Goal: Task Accomplishment & Management: Manage account settings

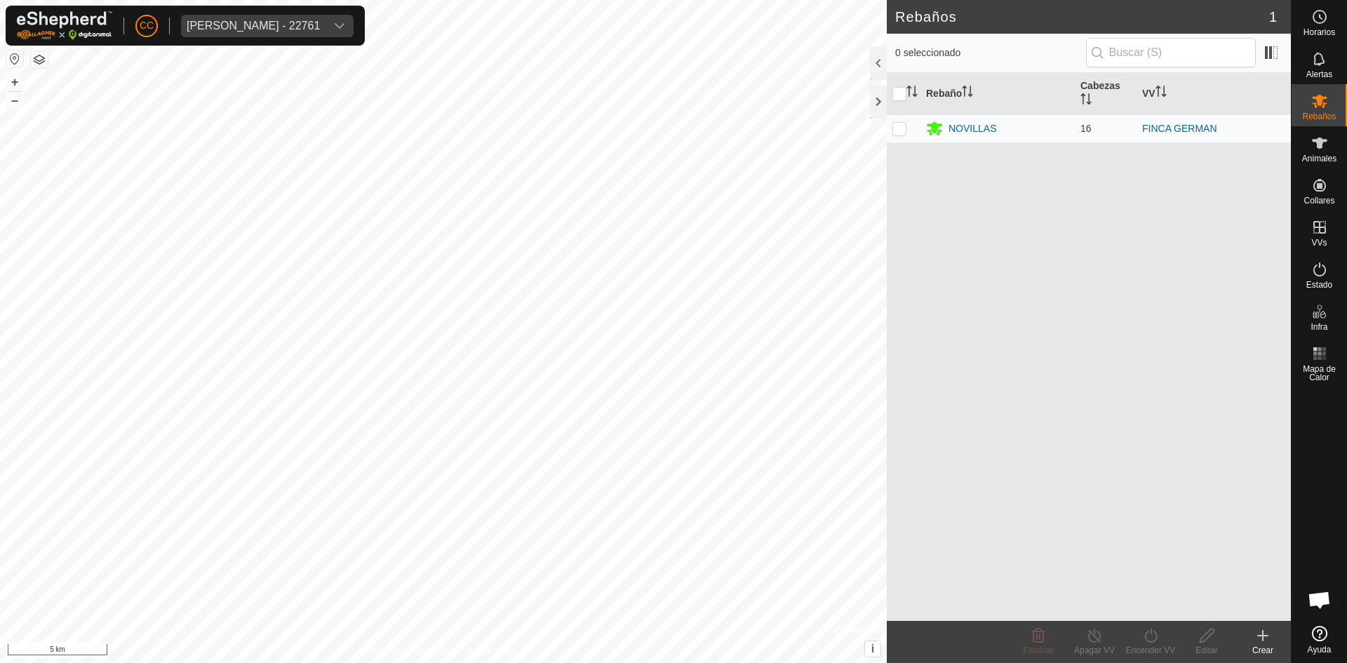
click at [293, 28] on div "[PERSON_NAME] - 22761" at bounding box center [253, 25] width 133 height 11
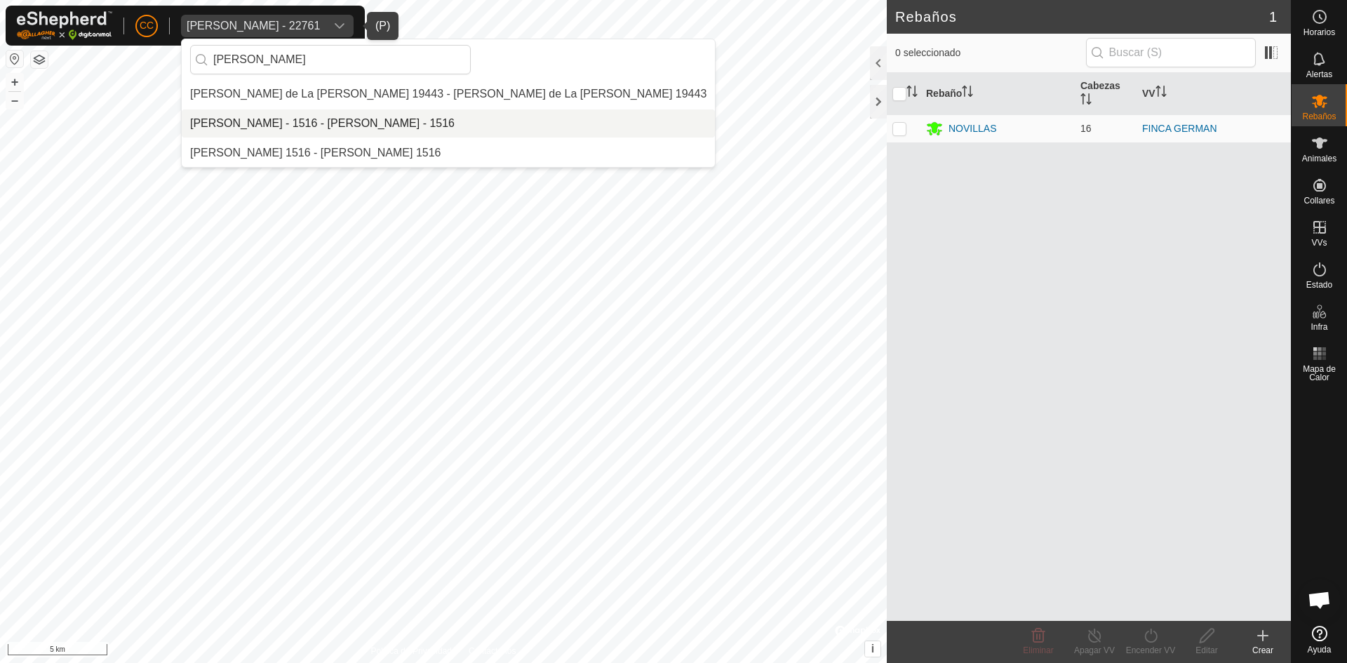
type input "[PERSON_NAME]"
click at [380, 117] on li "[PERSON_NAME] - 1516 - [PERSON_NAME] - 1516" at bounding box center [448, 123] width 533 height 28
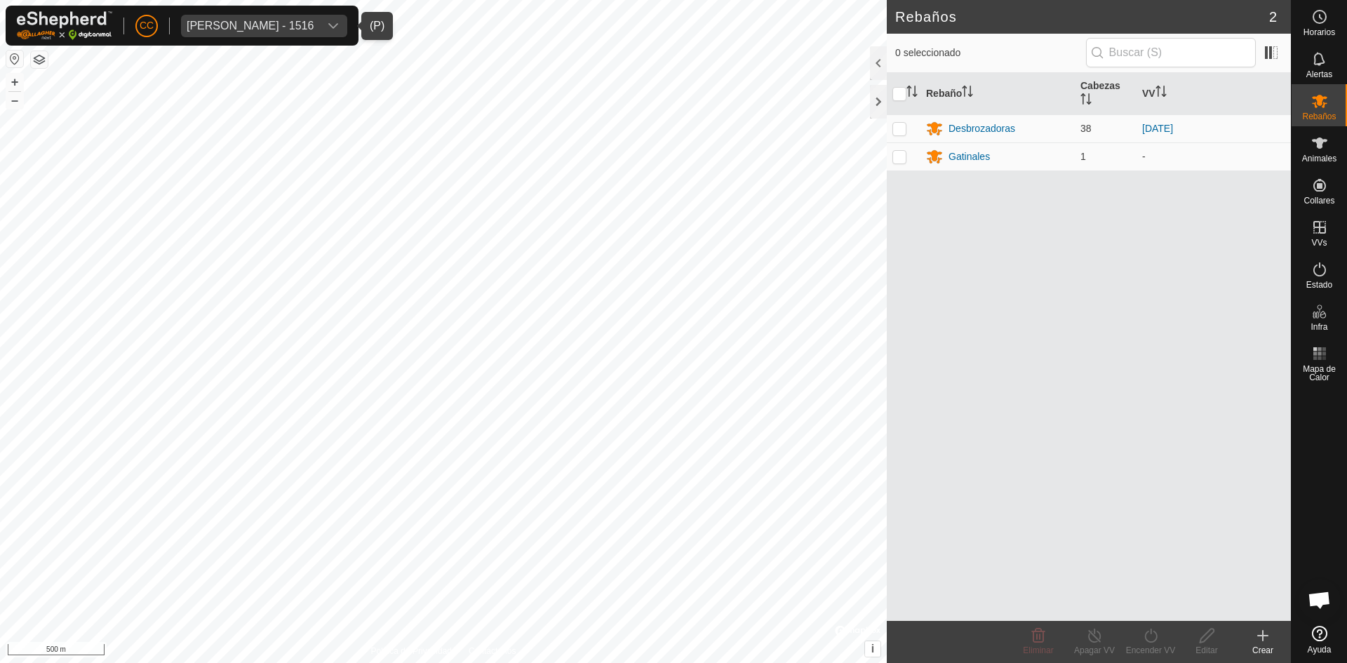
click at [16, 60] on button "button" at bounding box center [14, 59] width 17 height 17
click at [33, 64] on button "button" at bounding box center [39, 59] width 17 height 17
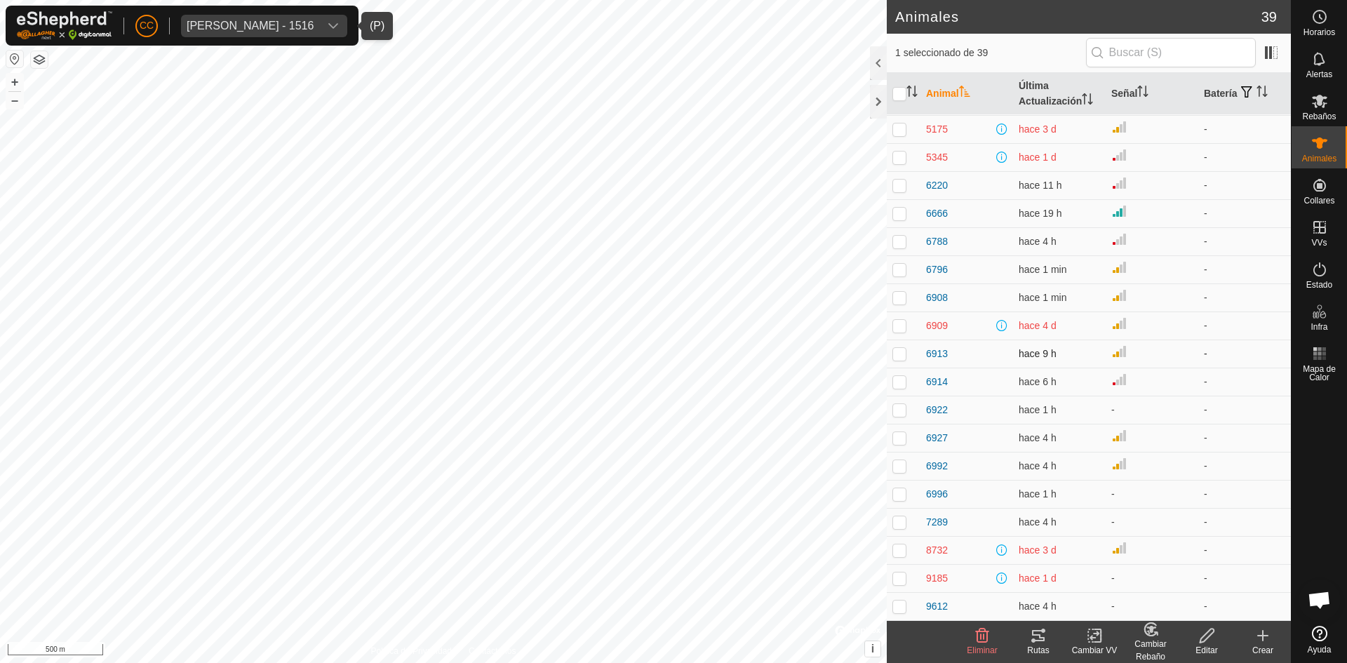
scroll to position [378, 0]
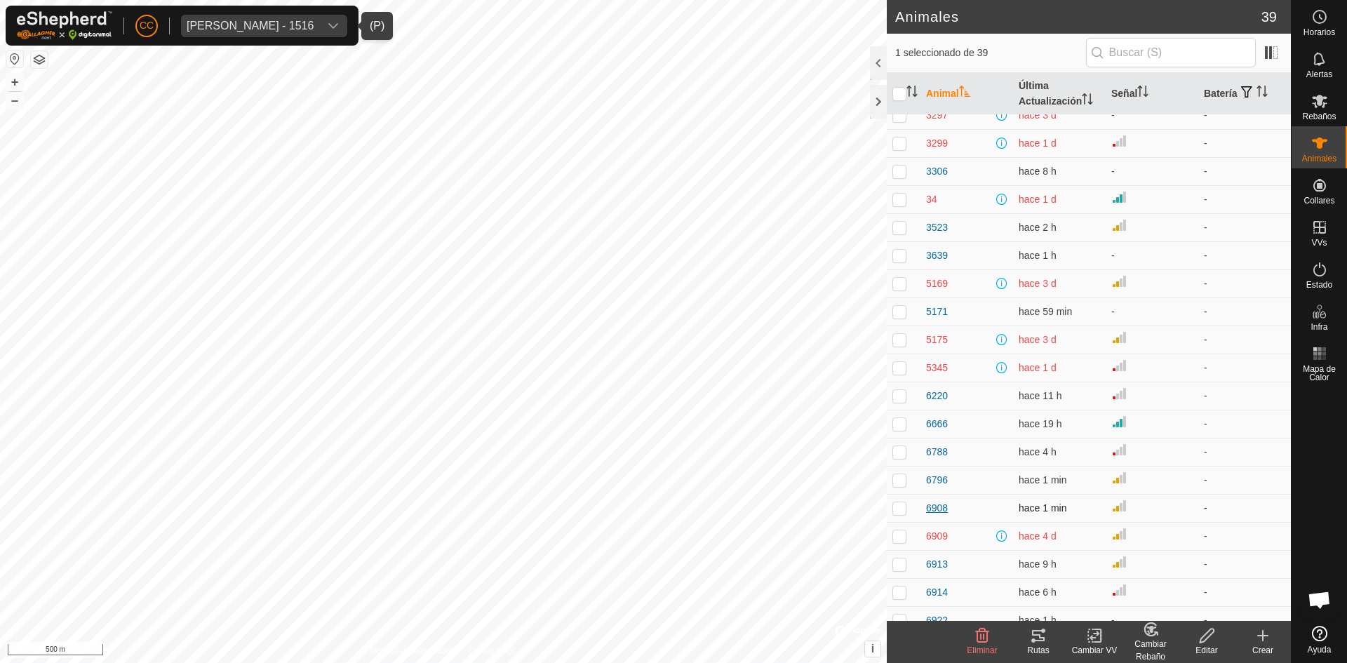
click at [943, 506] on span "6908" at bounding box center [937, 508] width 22 height 15
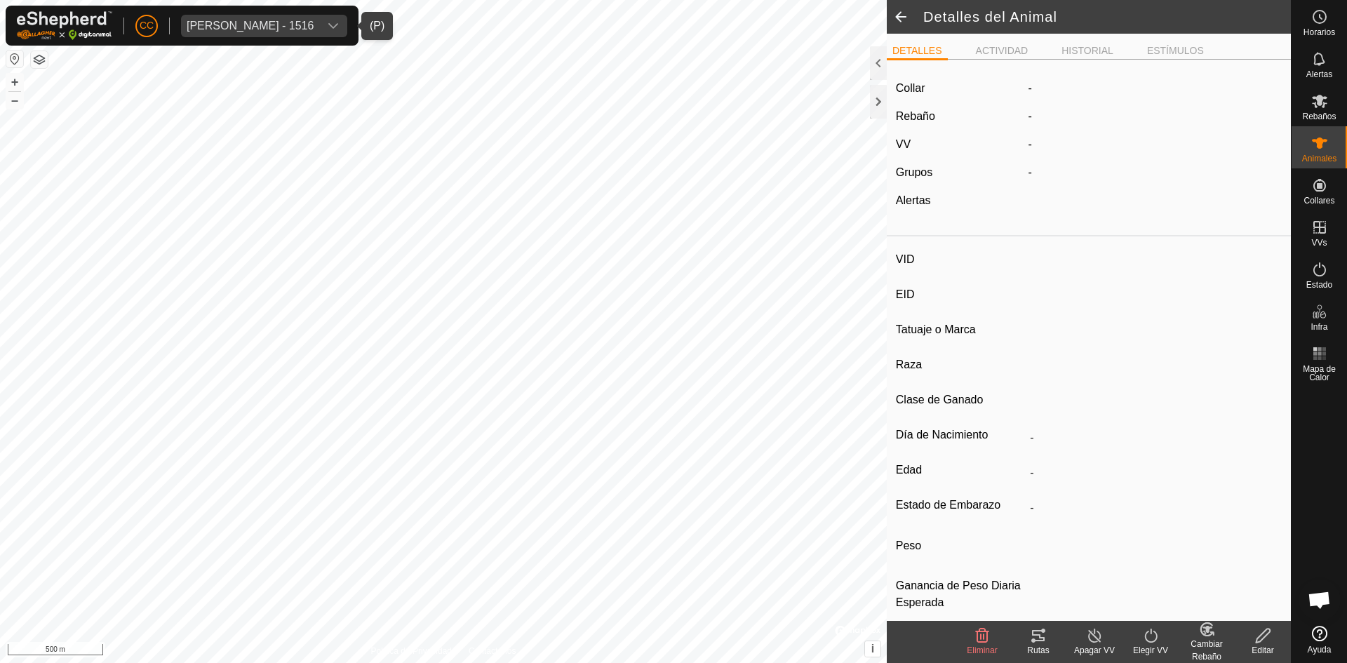
type input "6908"
type input "-"
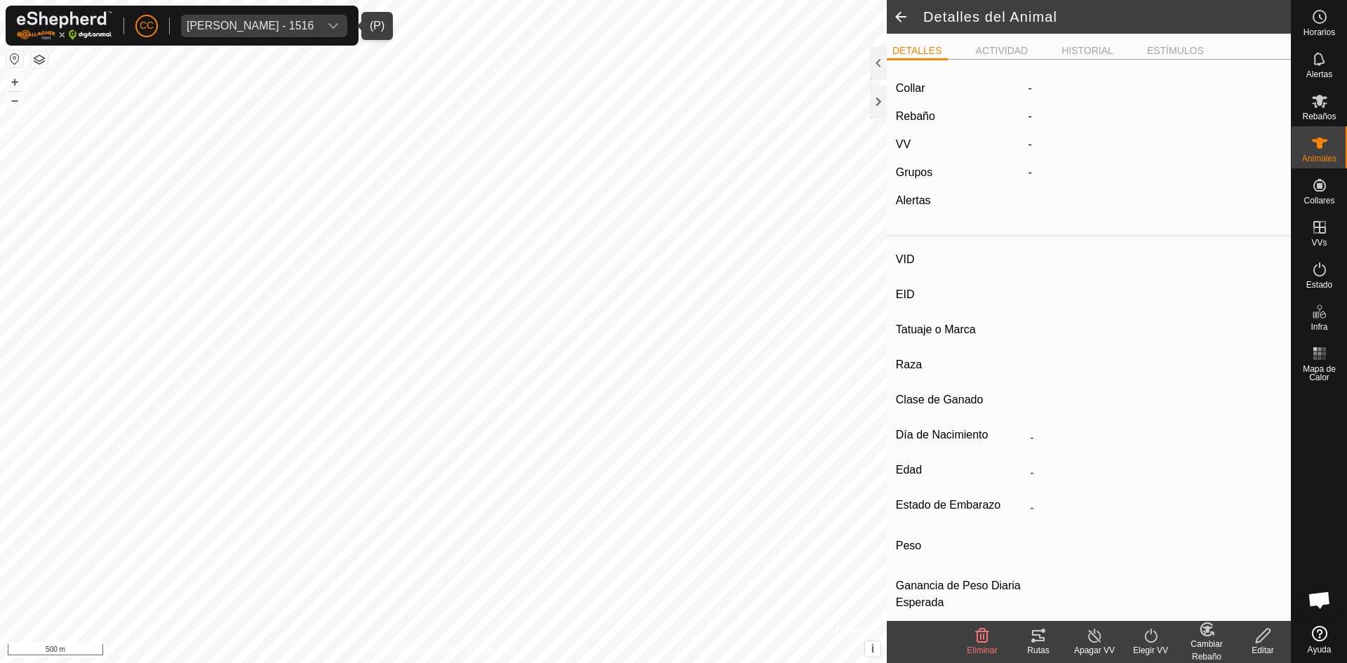
type input "0 kg"
type input "-"
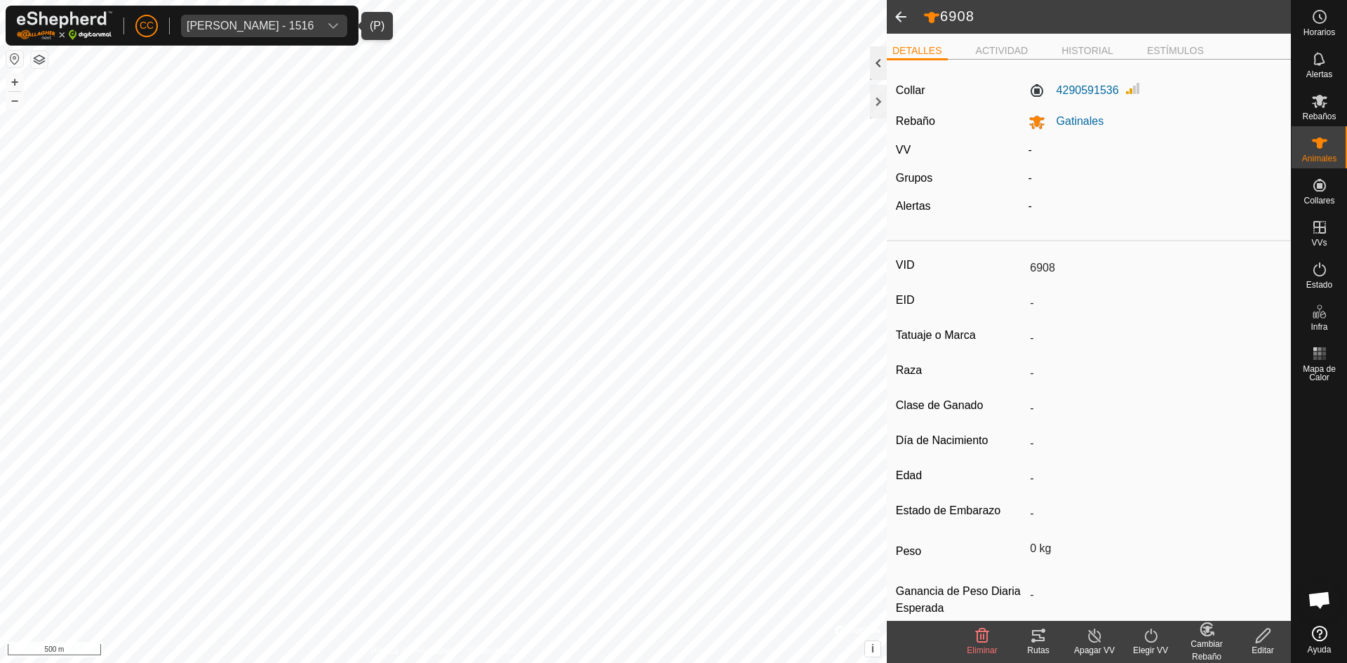
click at [880, 64] on div at bounding box center [878, 63] width 17 height 34
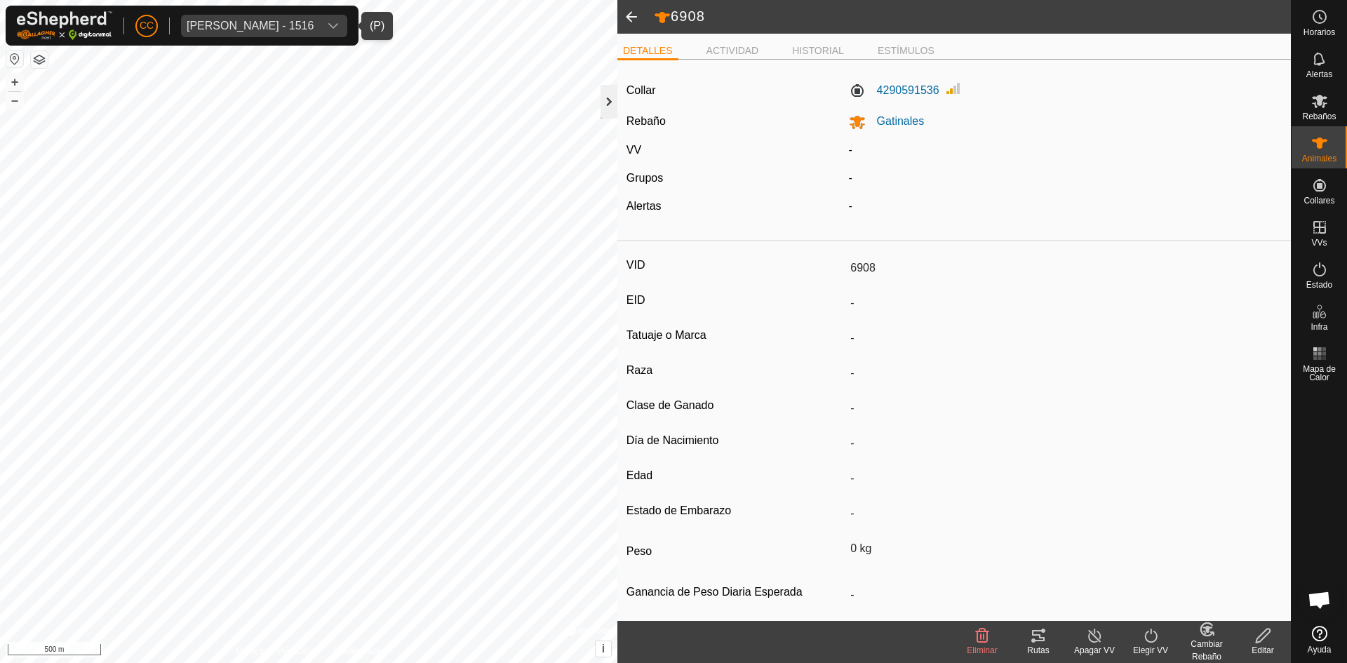
click at [612, 103] on div at bounding box center [609, 102] width 17 height 34
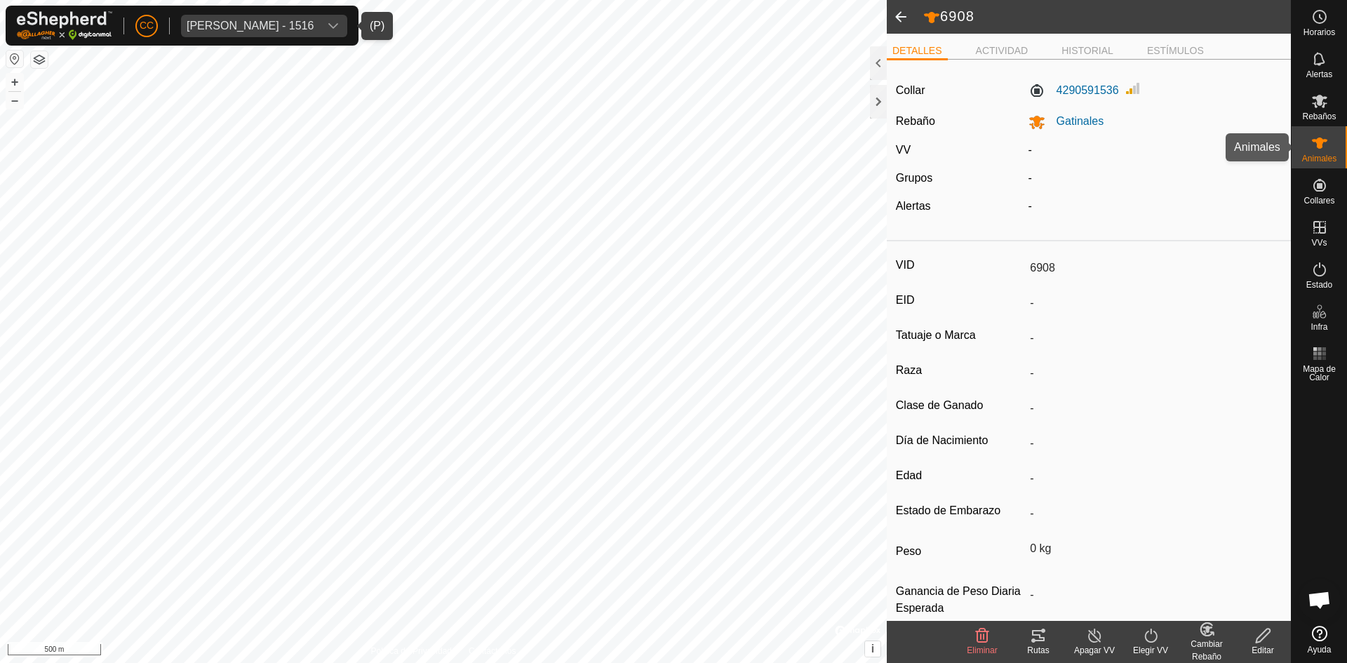
click at [1306, 131] on div "Animales" at bounding box center [1319, 147] width 55 height 42
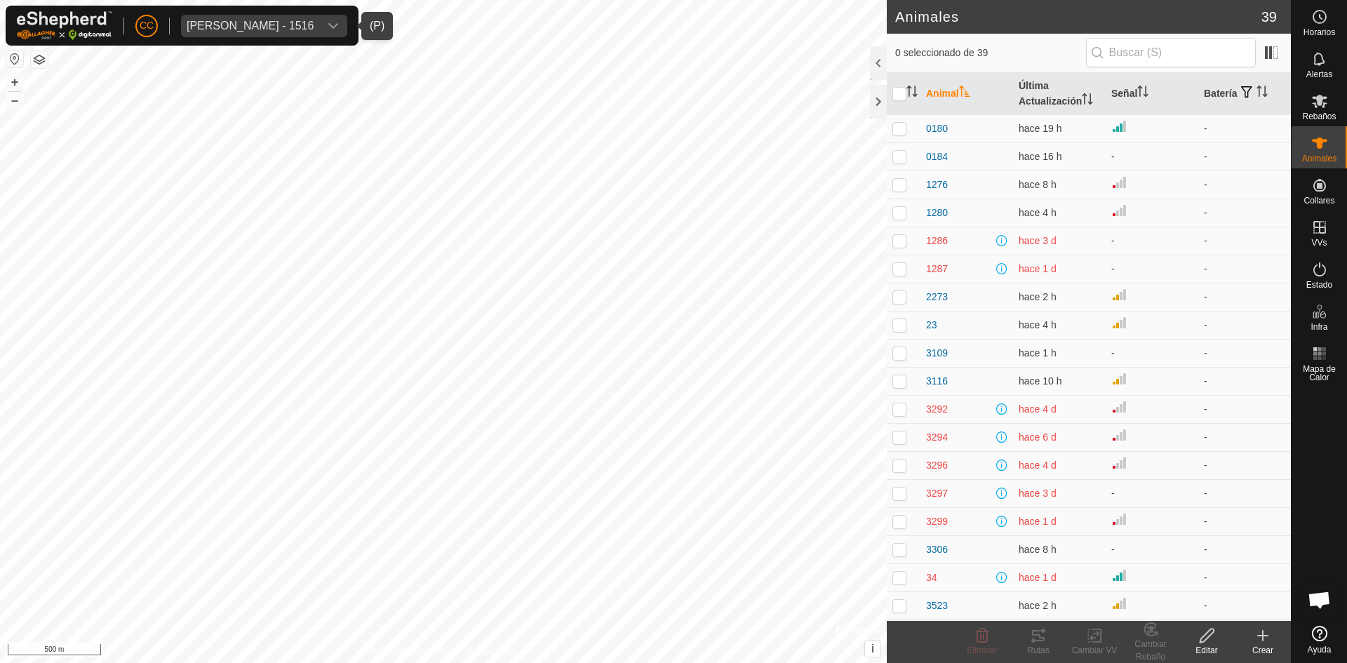
click at [316, 33] on span "Oliver Castedo Vega - 1516" at bounding box center [250, 26] width 138 height 22
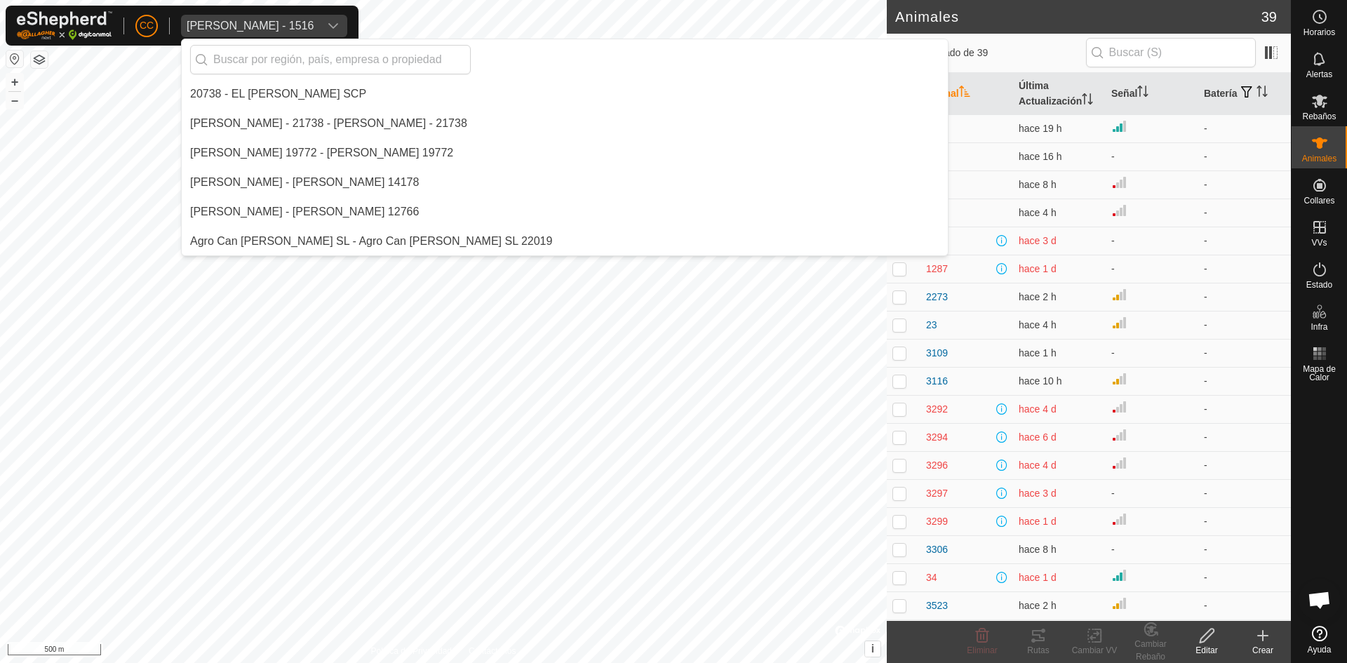
scroll to position [9164, 0]
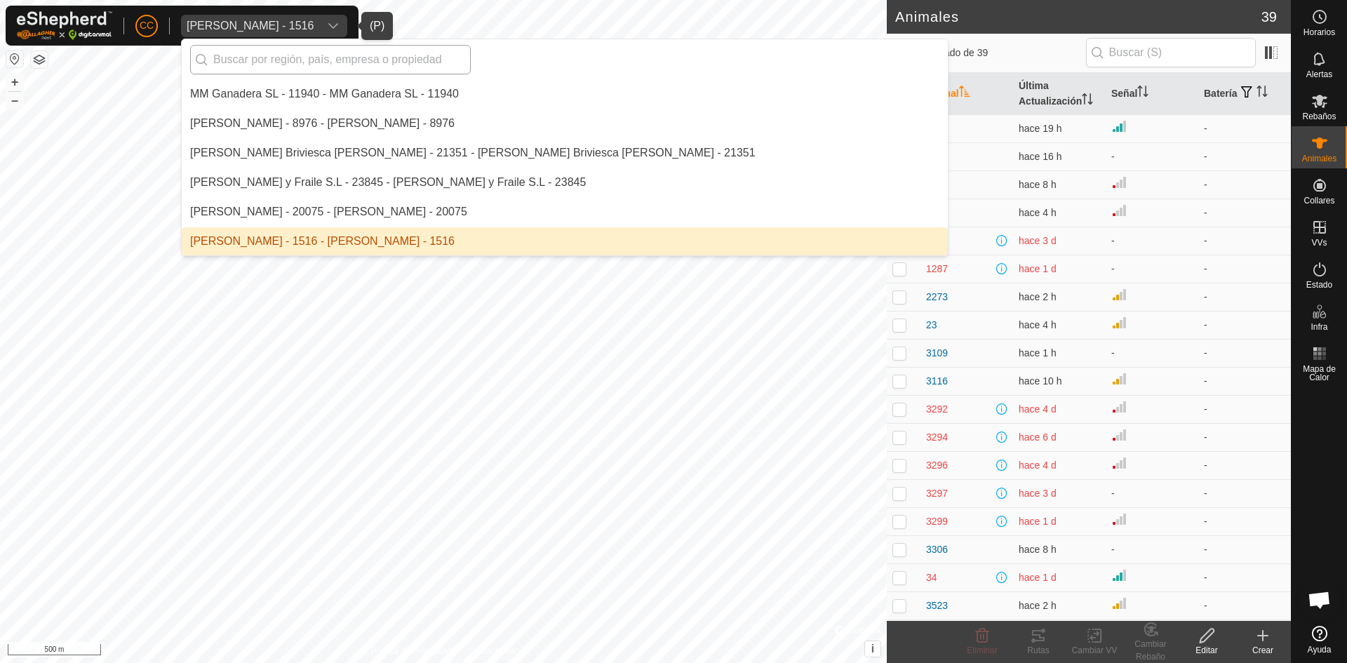
click at [336, 73] on input "text" at bounding box center [330, 59] width 281 height 29
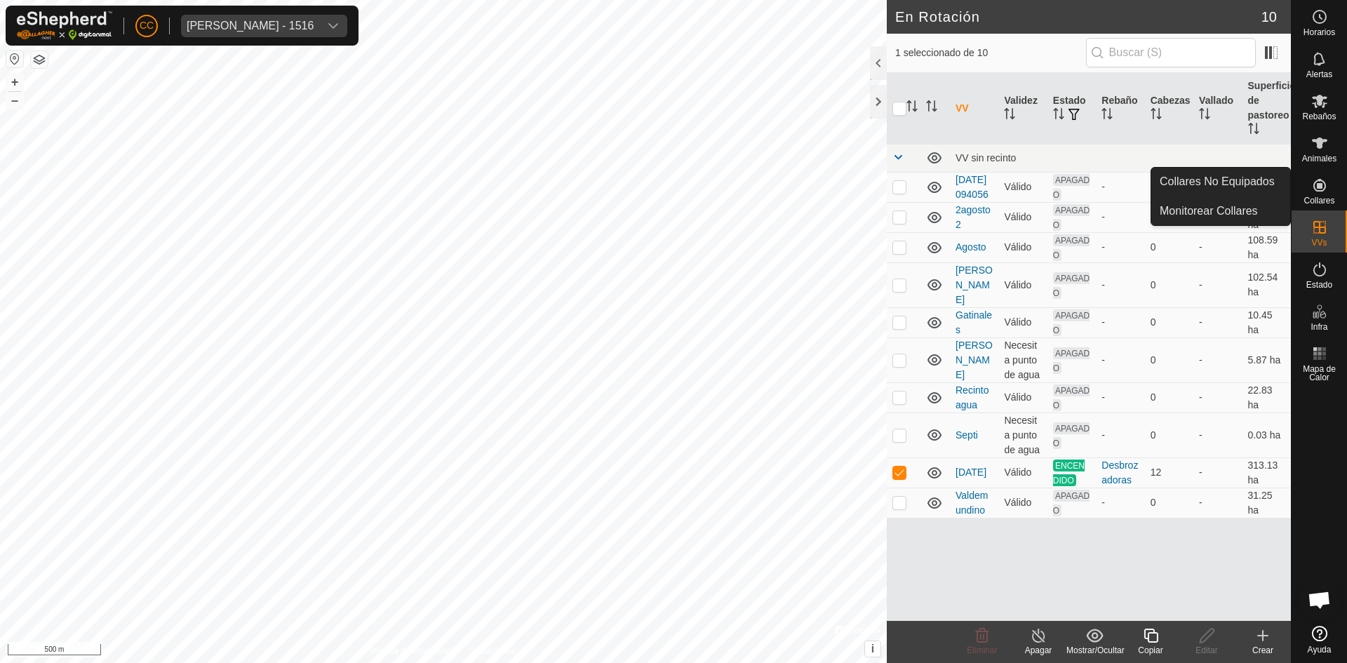
drag, startPoint x: 1341, startPoint y: 199, endPoint x: 1337, endPoint y: 177, distance: 22.2
click at [1331, 192] on es-neckbands-svg-icon at bounding box center [1319, 185] width 25 height 22
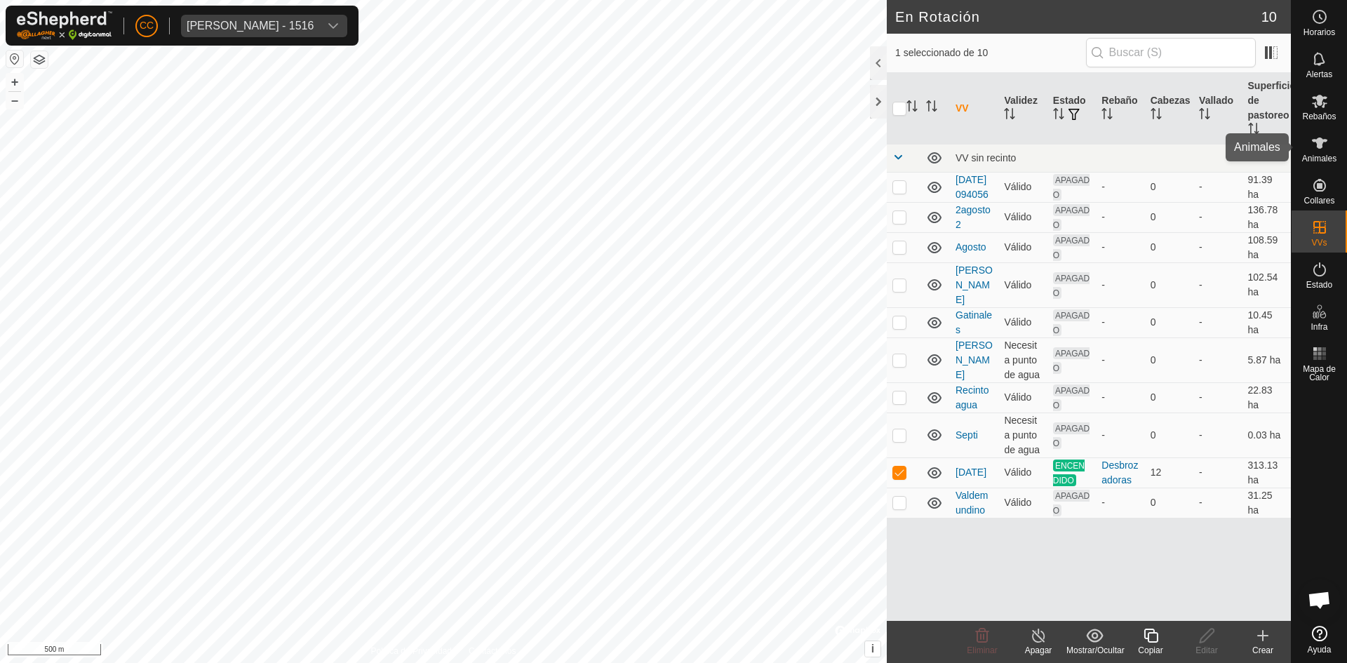
click at [1319, 139] on icon at bounding box center [1319, 143] width 15 height 11
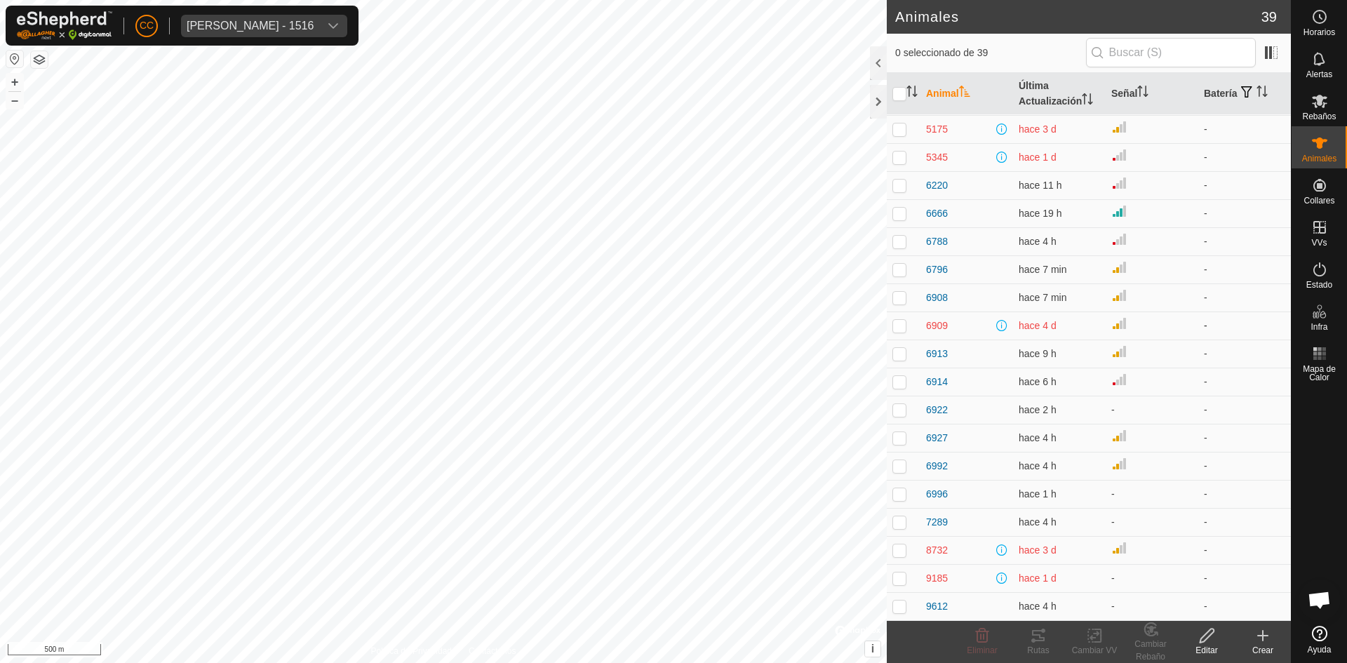
scroll to position [518, 0]
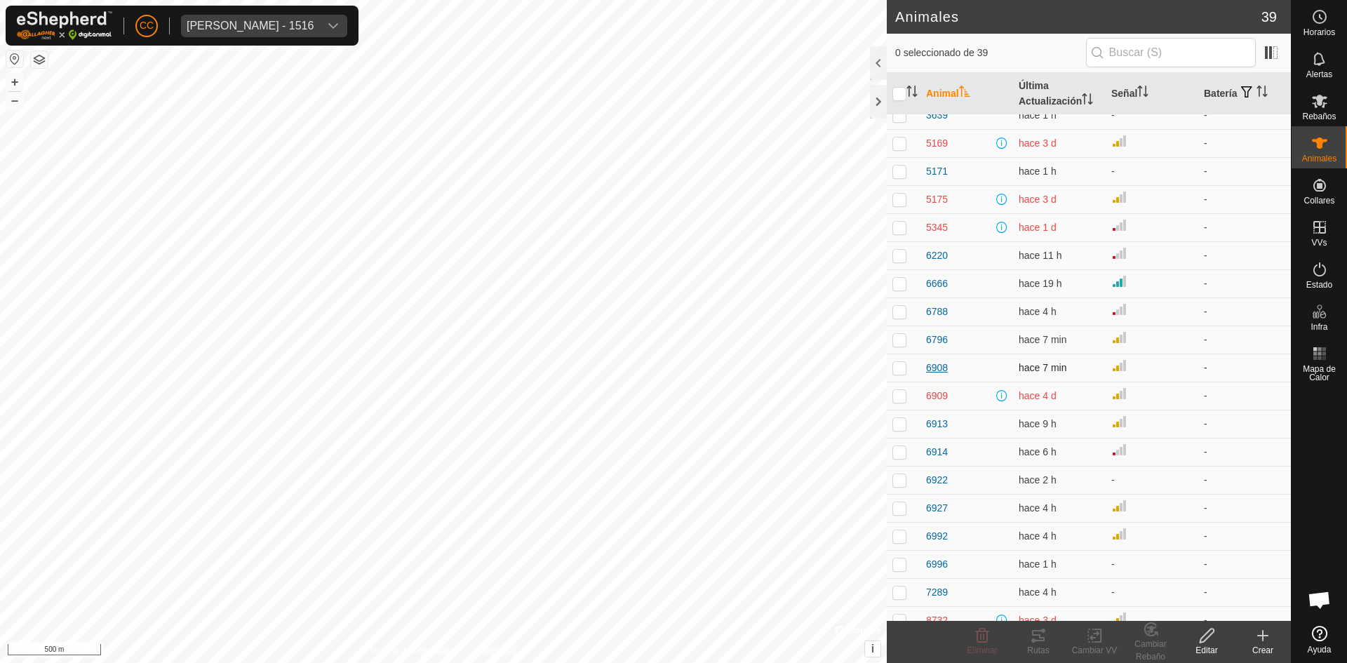
click at [935, 366] on span "6908" at bounding box center [937, 368] width 22 height 15
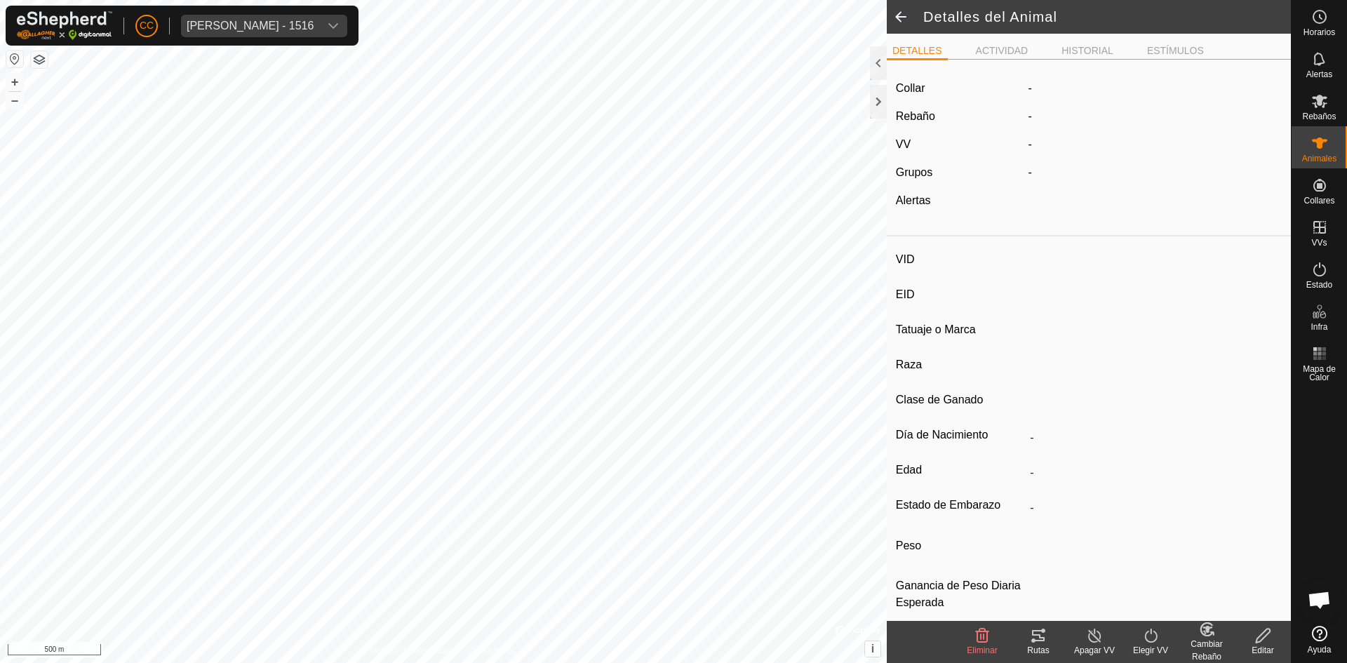
type input "6908"
type input "-"
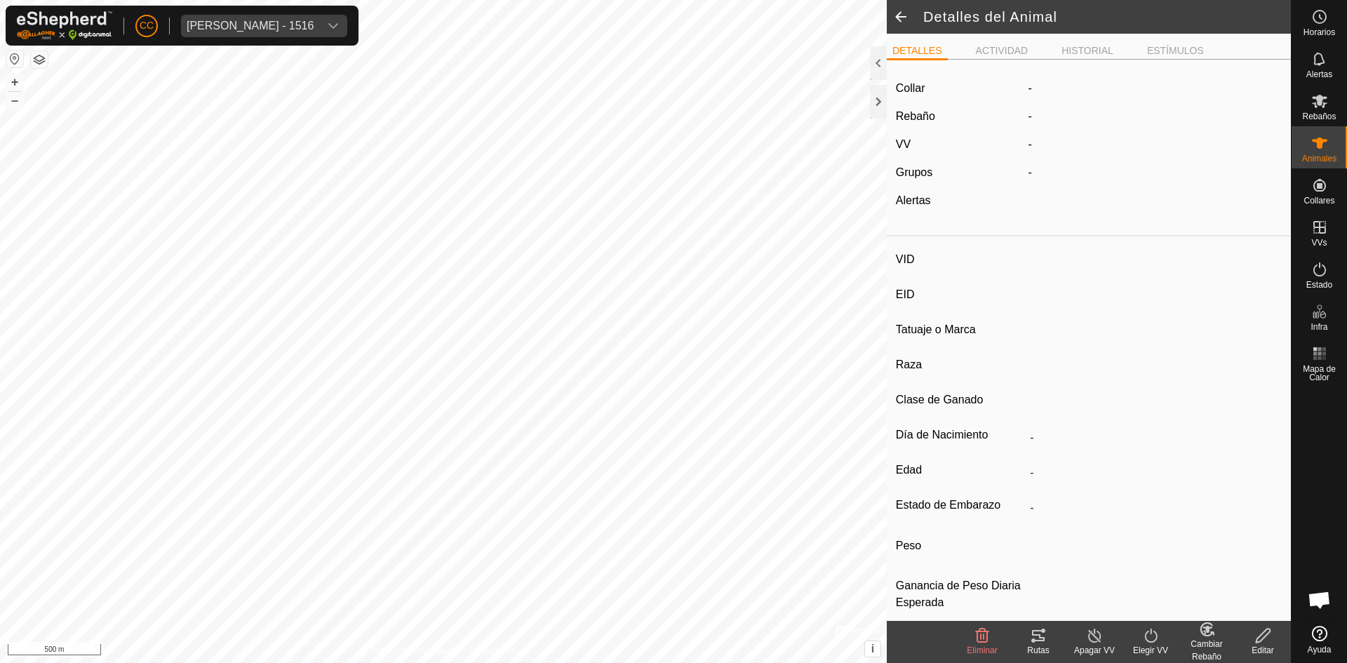
type input "0 kg"
type input "-"
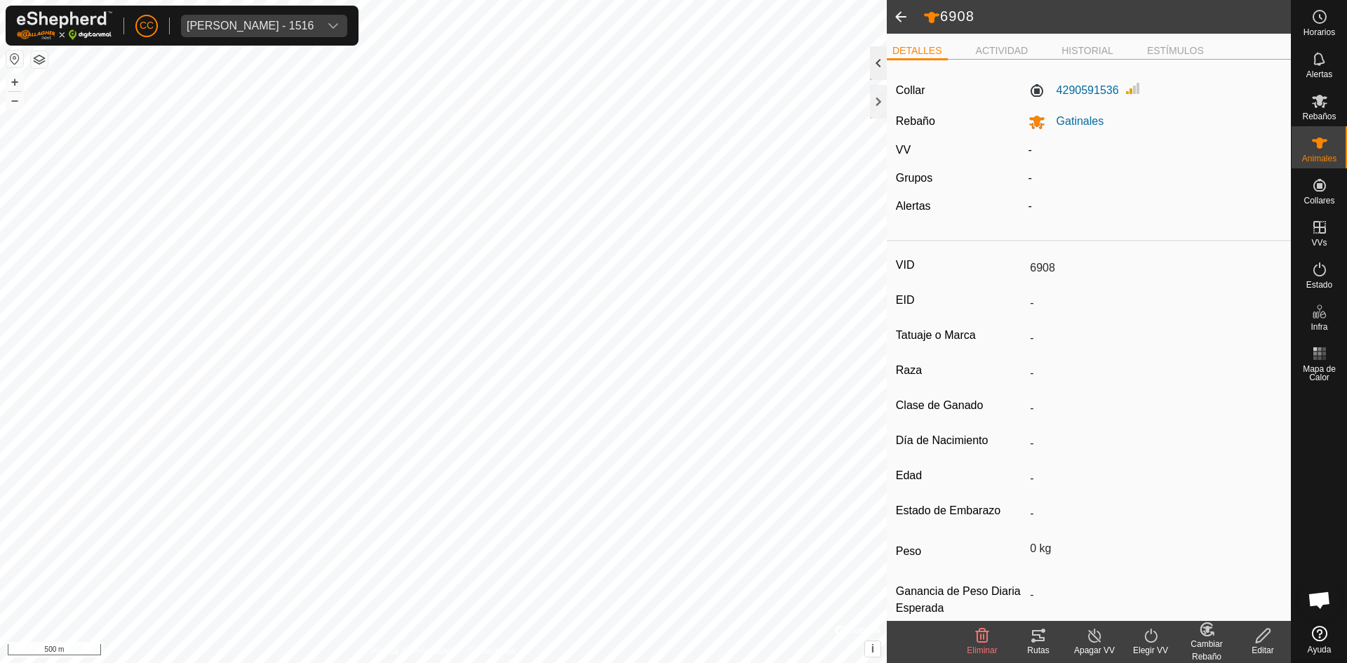
click at [882, 61] on div at bounding box center [878, 63] width 17 height 34
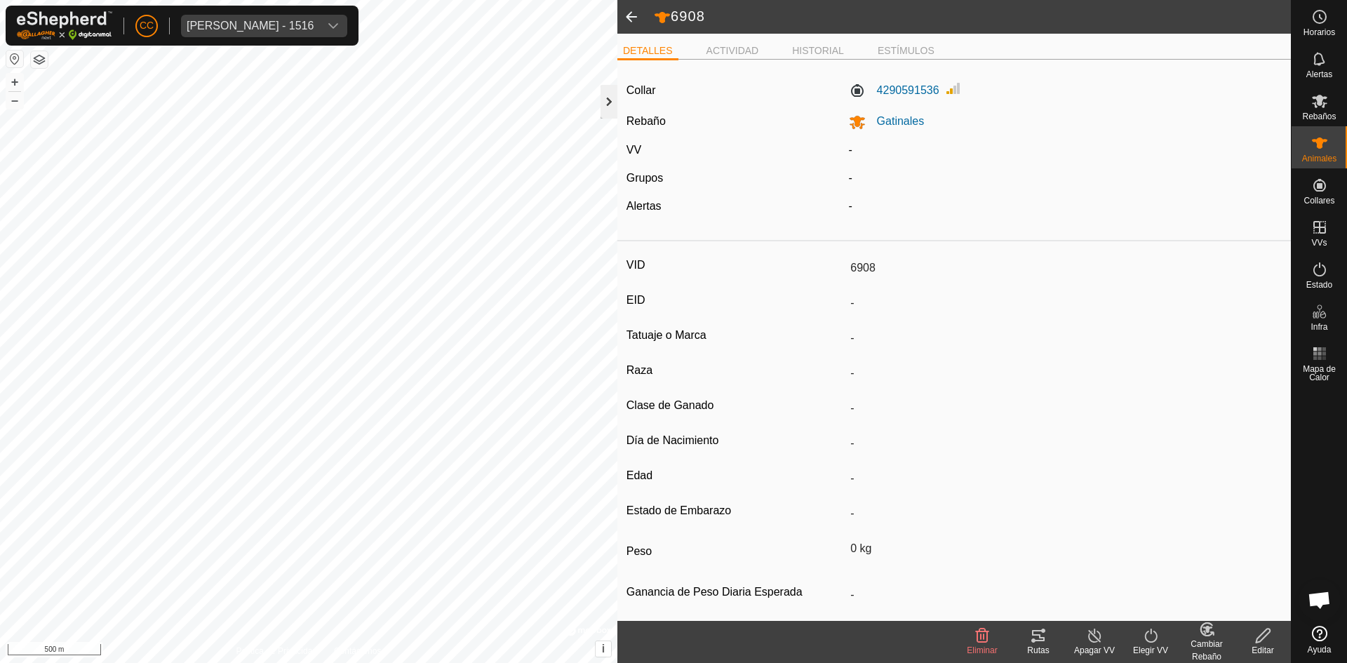
click at [610, 95] on div at bounding box center [609, 102] width 17 height 34
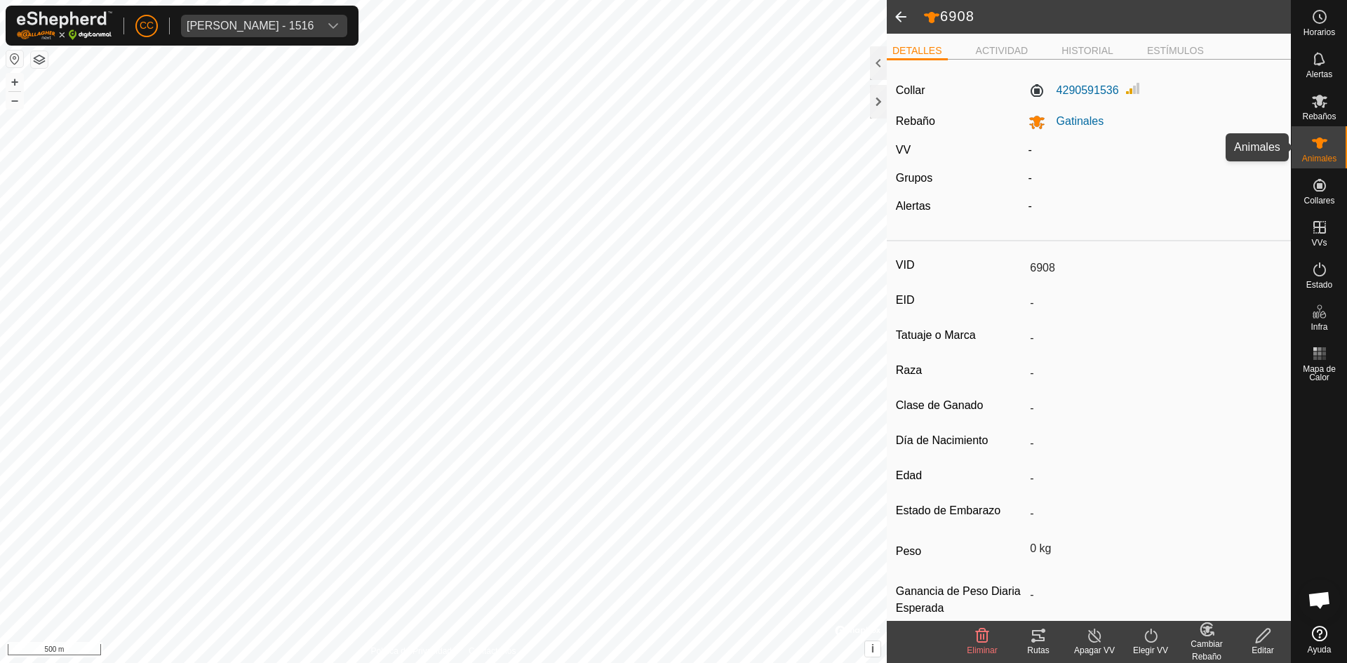
drag, startPoint x: 1318, startPoint y: 139, endPoint x: 1315, endPoint y: 155, distance: 16.5
click at [1318, 139] on icon at bounding box center [1319, 143] width 15 height 11
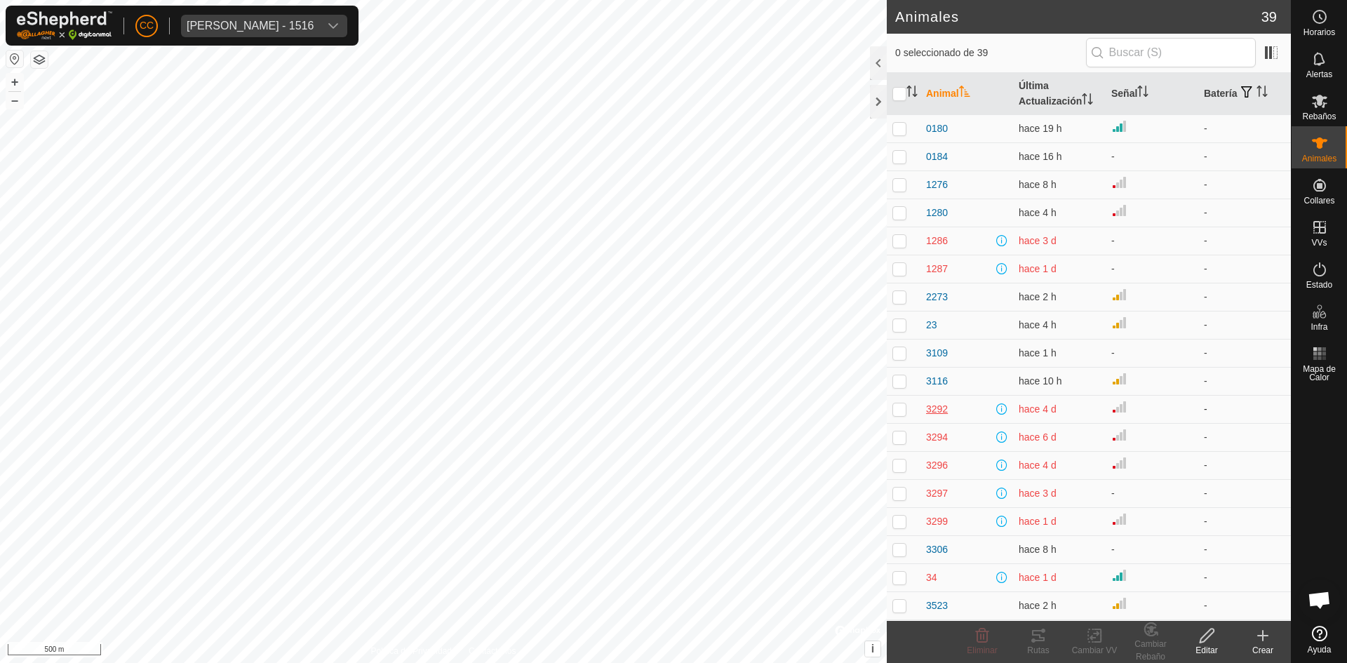
click at [937, 410] on span "3292" at bounding box center [937, 409] width 22 height 15
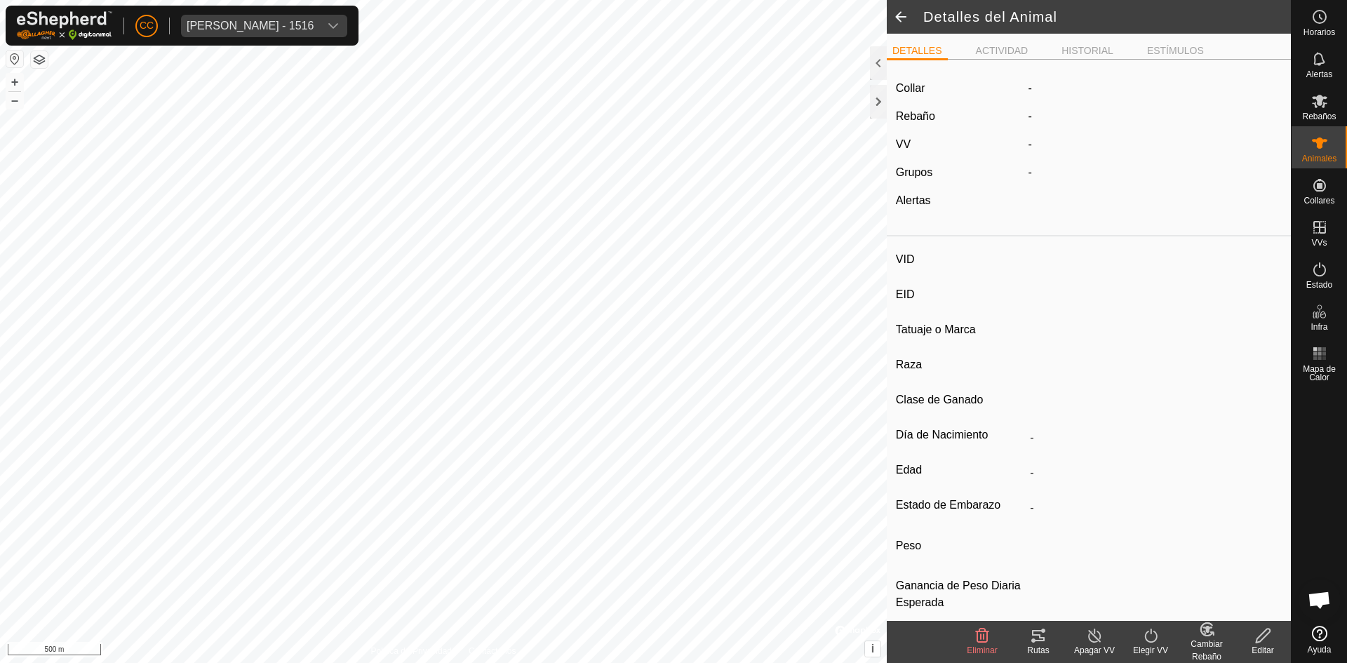
type input "3292"
type input "-"
type input "Mocha"
type input "-"
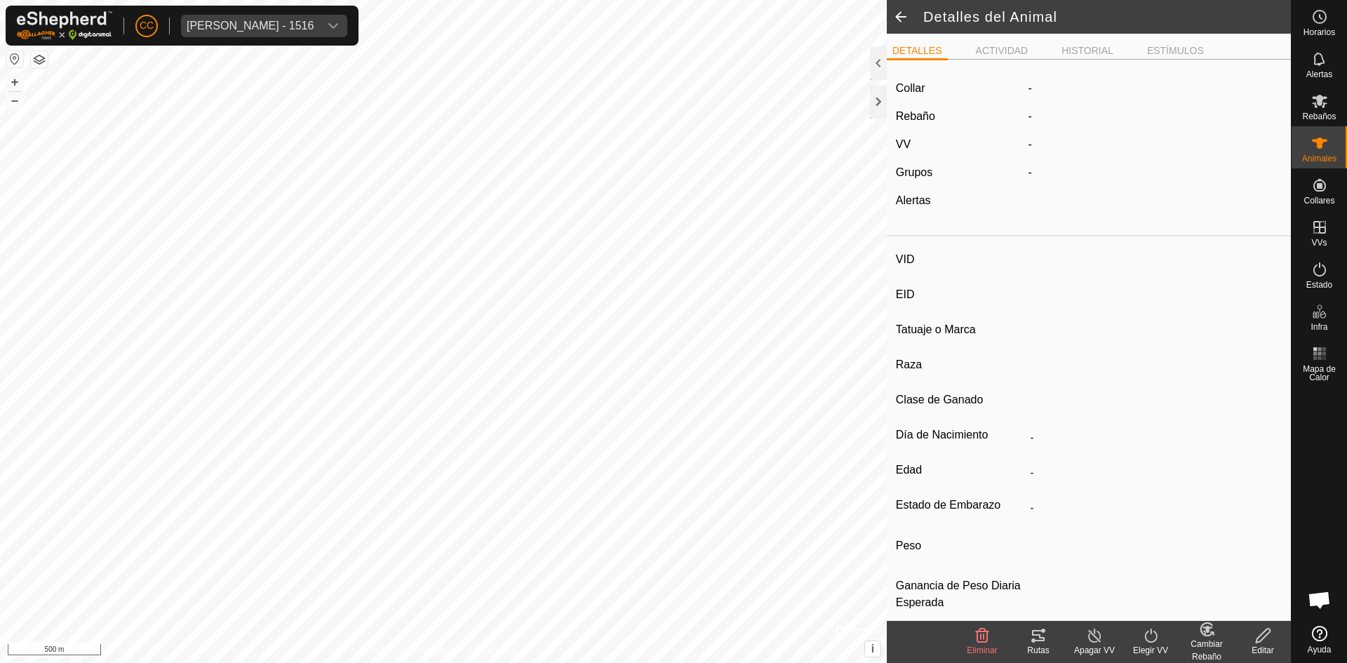
type input "0 kg"
type input "-"
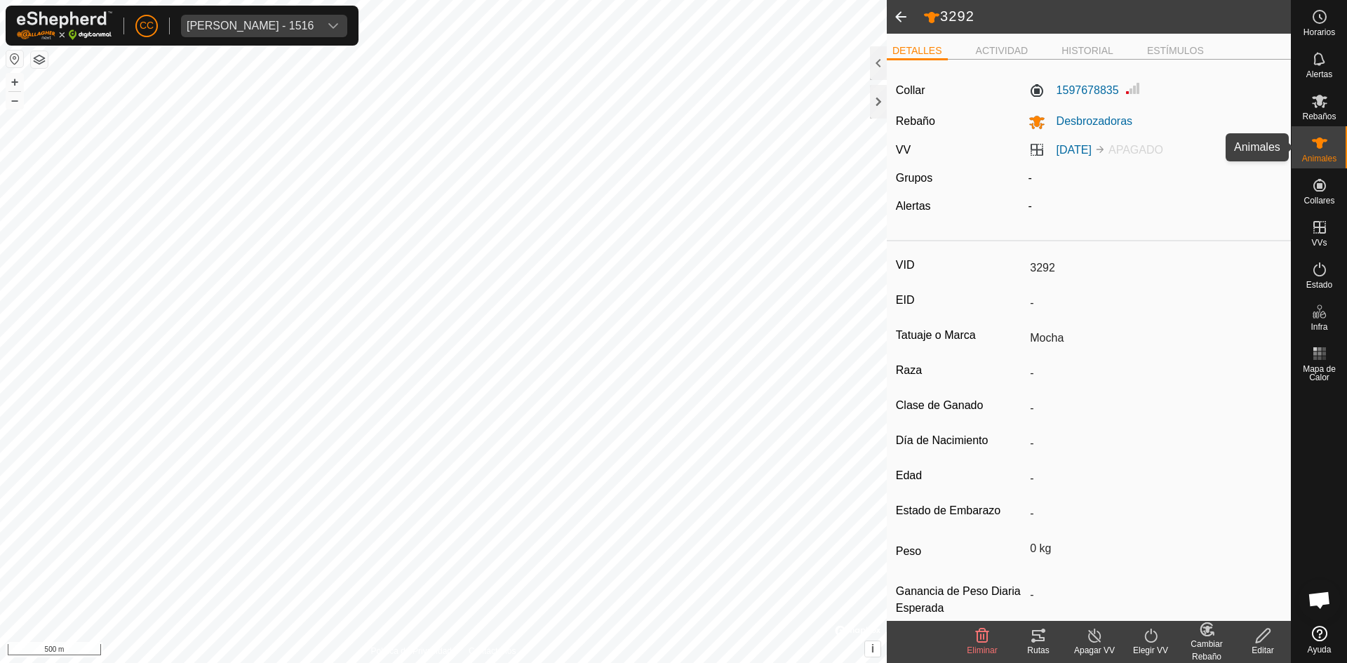
click at [1329, 134] on es-animals-svg-icon at bounding box center [1319, 143] width 25 height 22
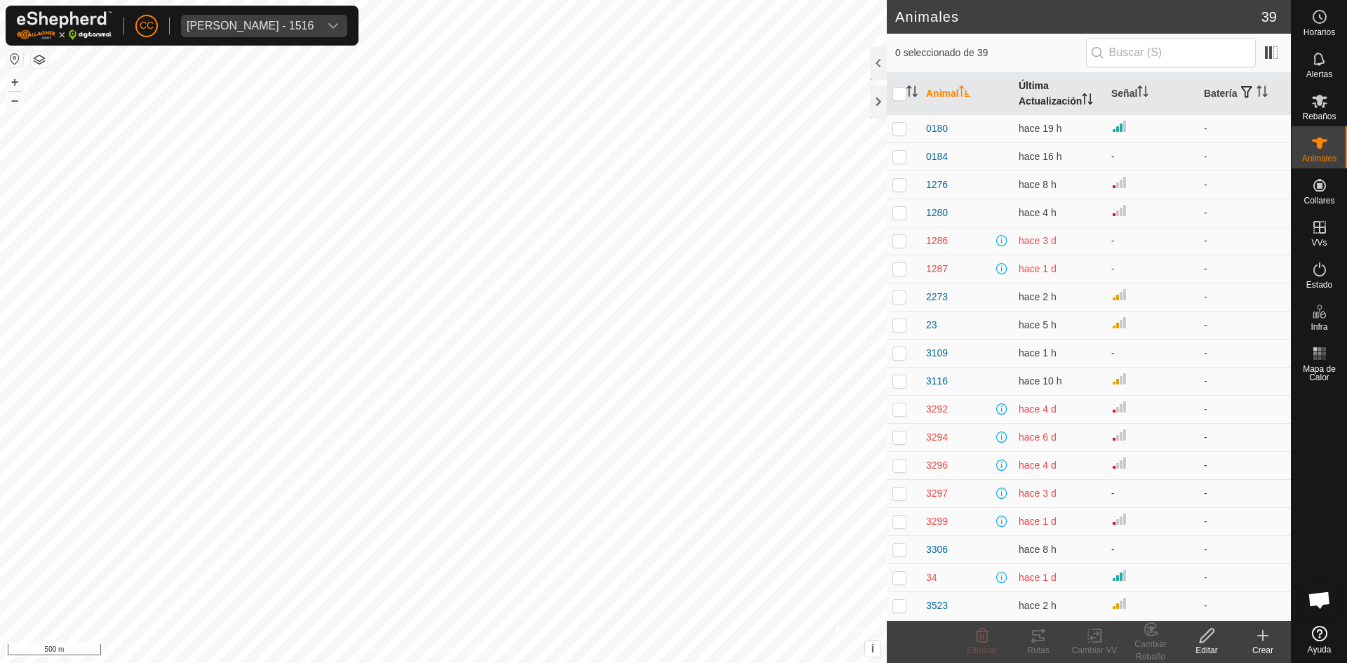
click at [1080, 93] on th "Última Actualización" at bounding box center [1059, 94] width 93 height 42
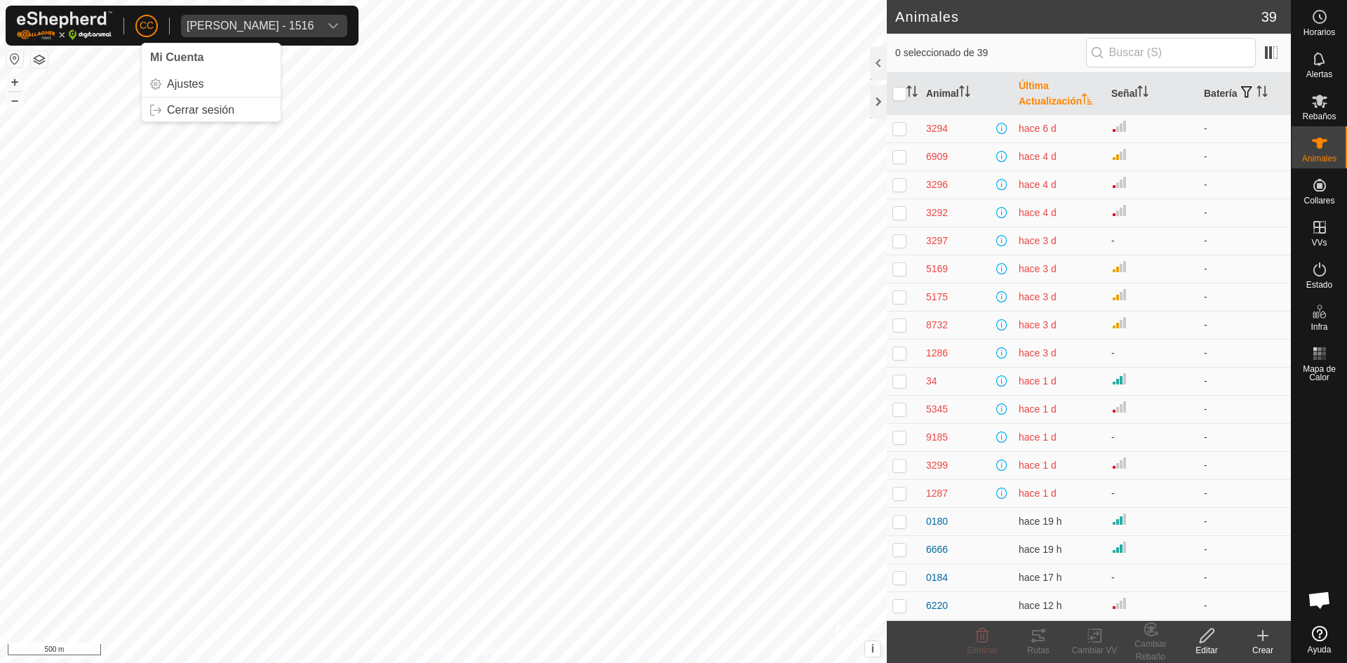
click at [214, 9] on div "CC Mi Cuenta Ajustes Cerrar sesión Oliver Castedo Vega - 1516" at bounding box center [182, 26] width 353 height 40
click at [217, 18] on span "Oliver Castedo Vega - 1516" at bounding box center [250, 26] width 138 height 22
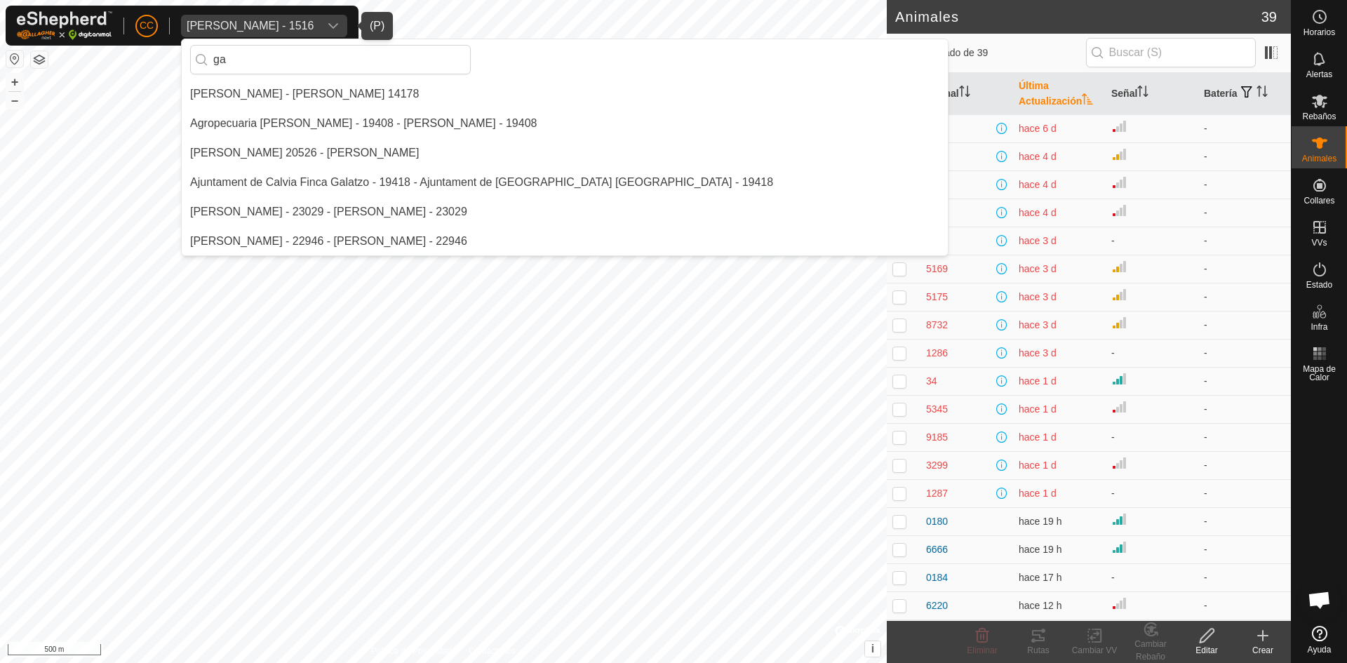
type input "g"
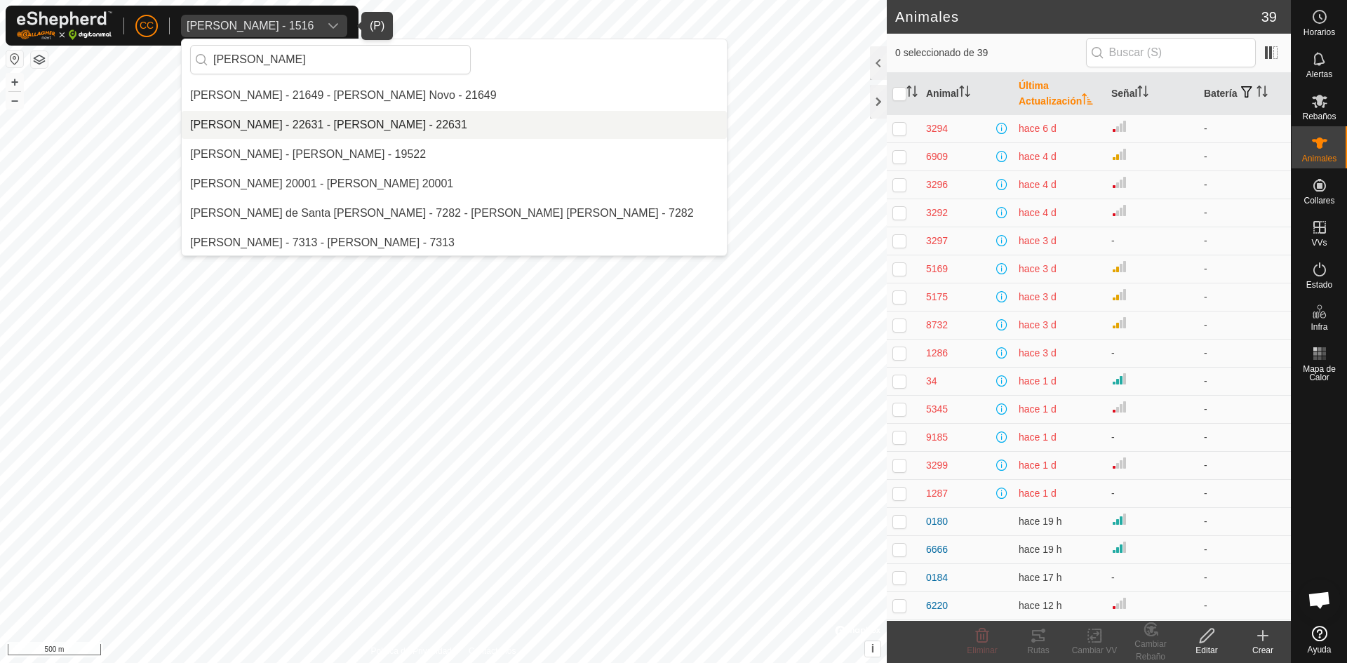
scroll to position [147, 0]
type input "Juan"
click at [323, 120] on li "[PERSON_NAME] - 22631 - [PERSON_NAME] - 22631" at bounding box center [454, 123] width 545 height 28
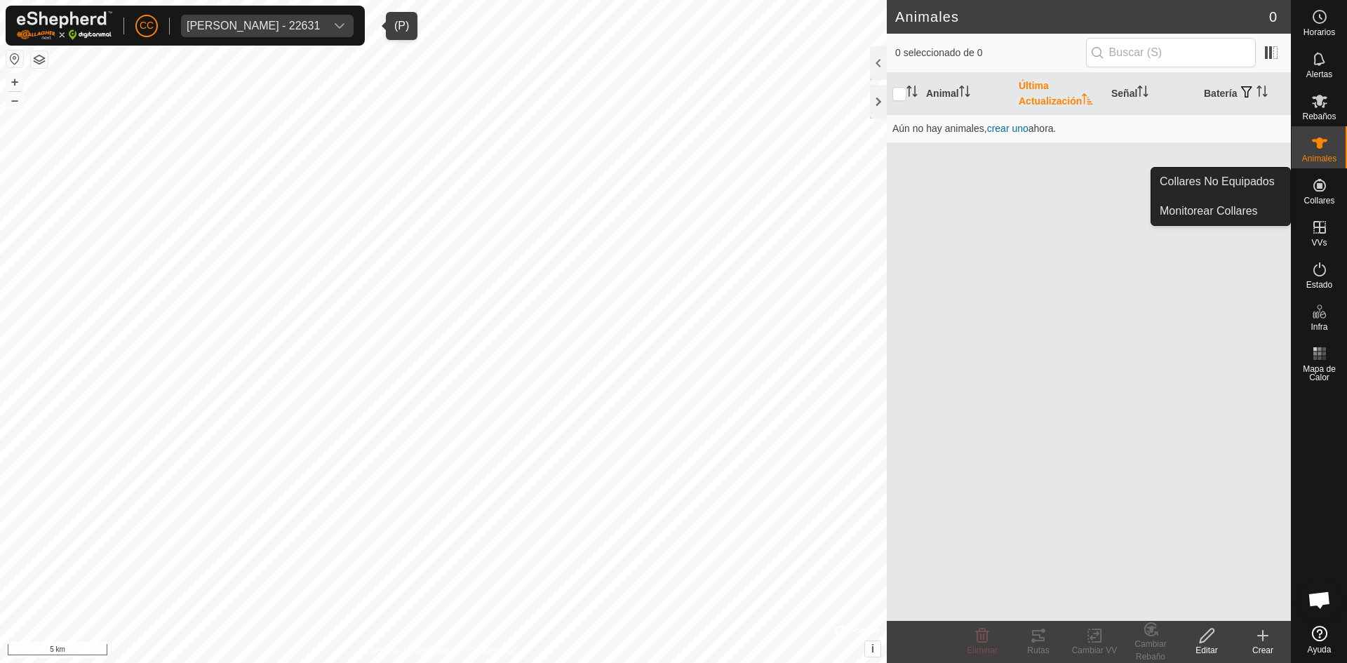
click at [1311, 186] on es-neckbands-svg-icon at bounding box center [1319, 185] width 25 height 22
click at [1249, 173] on link "Collares No Equipados" at bounding box center [1220, 182] width 139 height 28
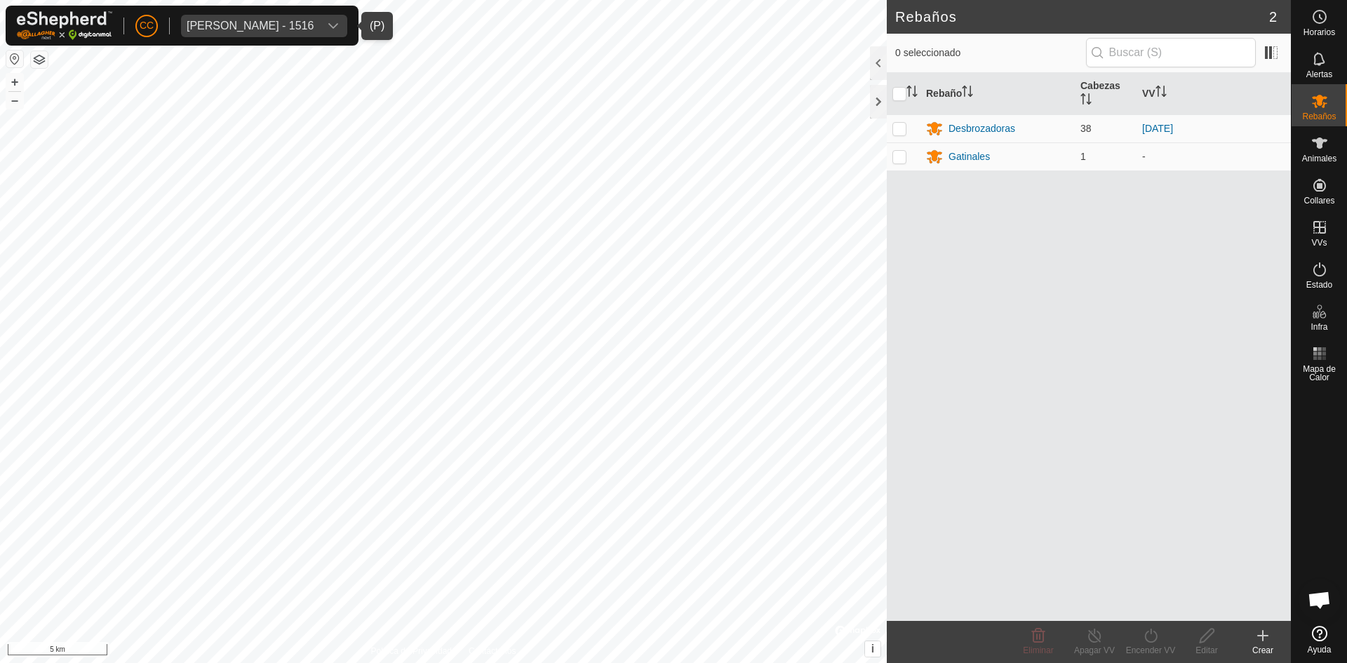
click at [252, 29] on div "[PERSON_NAME] - 1516" at bounding box center [250, 25] width 127 height 11
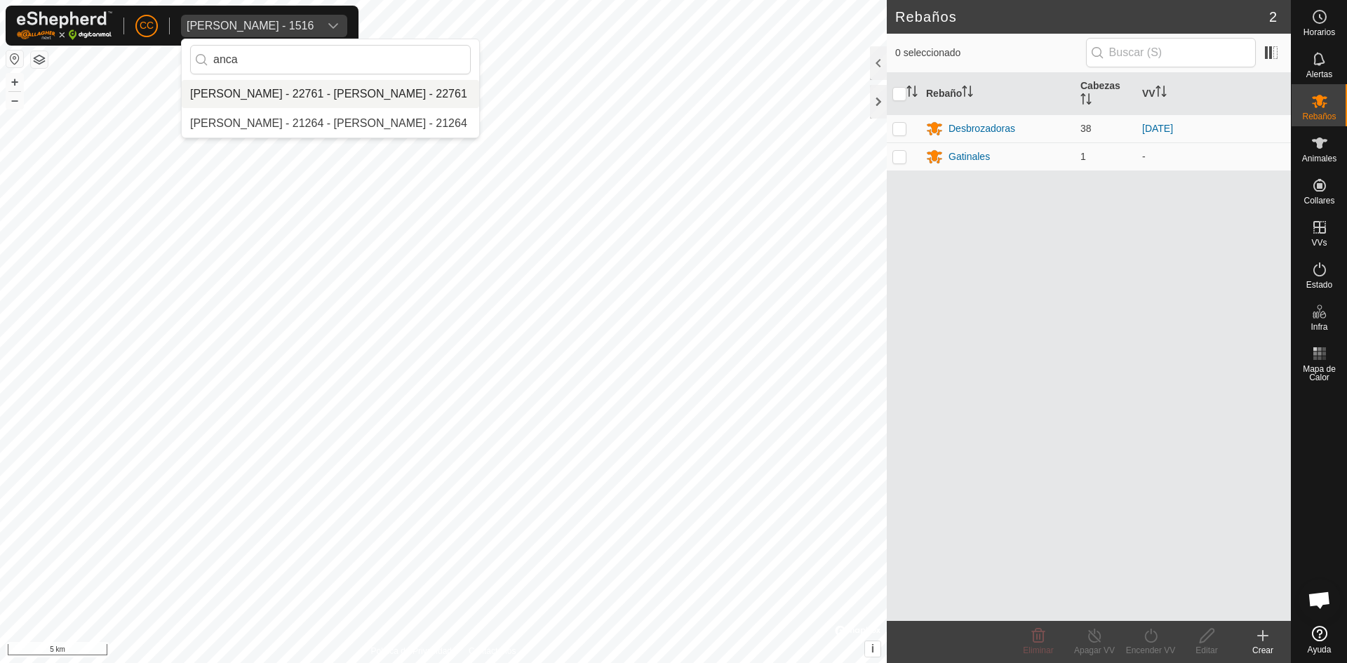
type input "anca"
click at [269, 86] on li "[PERSON_NAME] - 22761 - [PERSON_NAME] - 22761" at bounding box center [330, 94] width 297 height 28
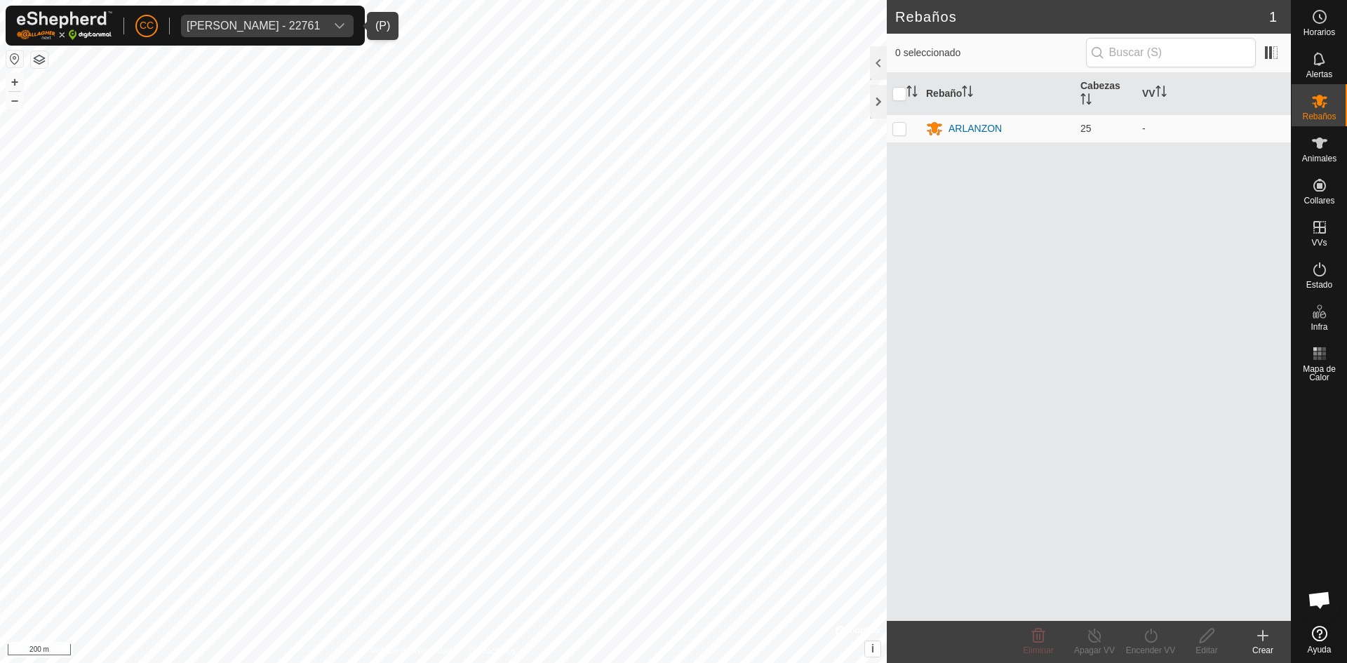
click at [314, 21] on div "Anca Sanda Bercian - 22761" at bounding box center [253, 25] width 133 height 11
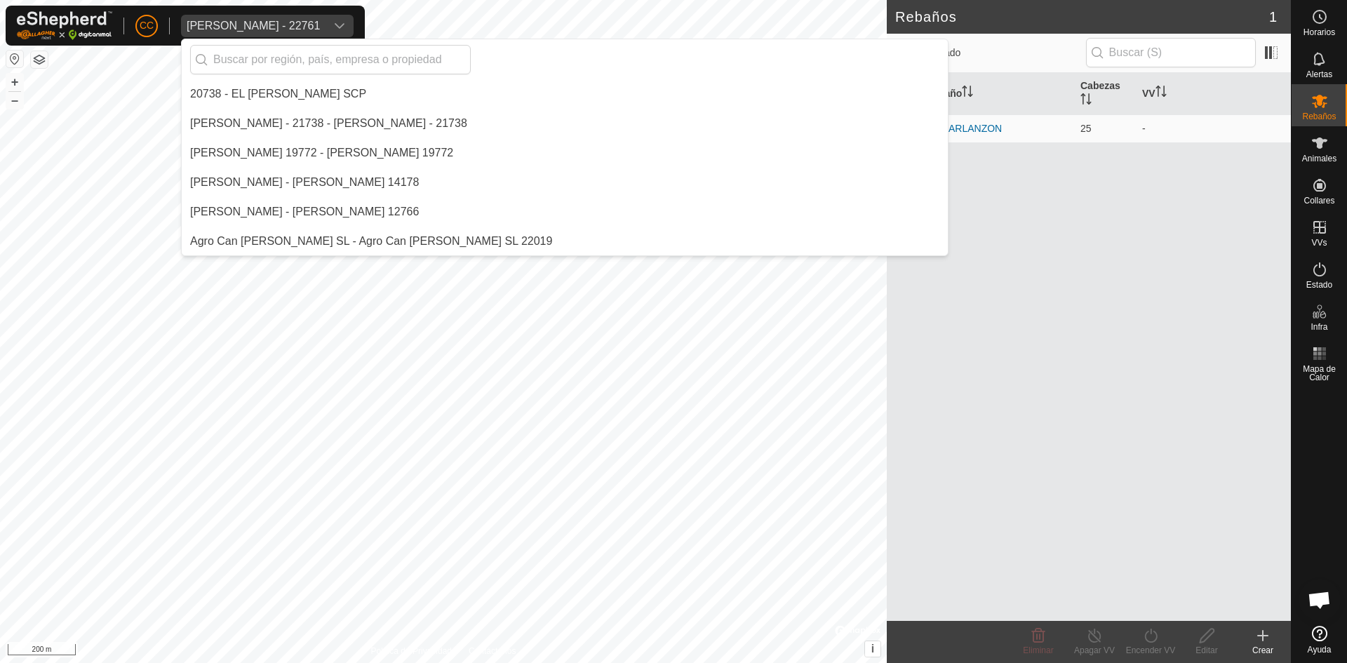
scroll to position [972, 0]
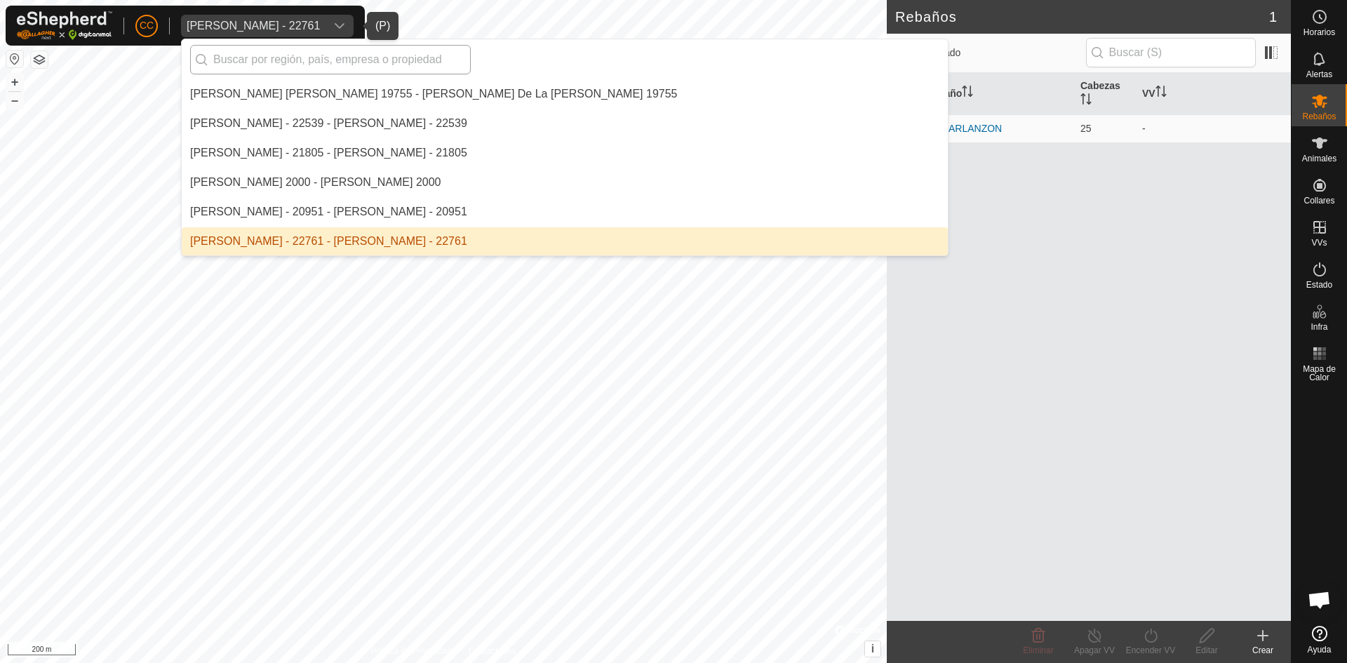
click at [345, 65] on input "text" at bounding box center [330, 59] width 281 height 29
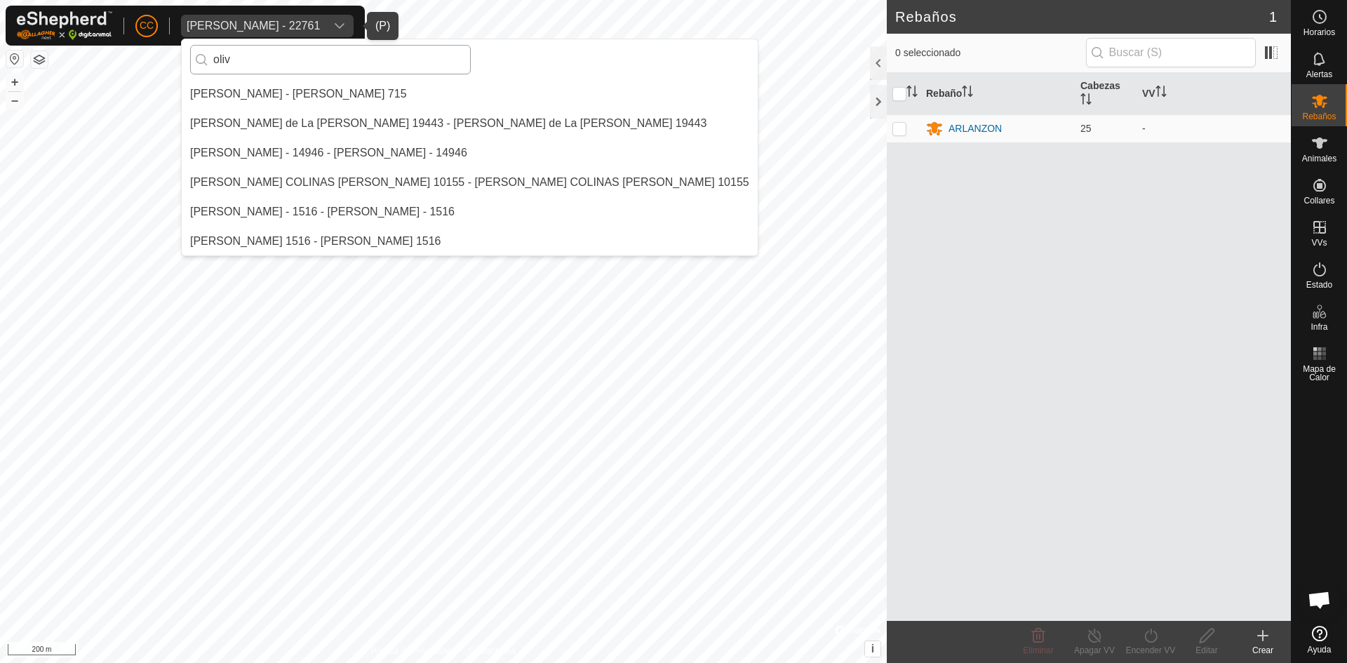
scroll to position [0, 0]
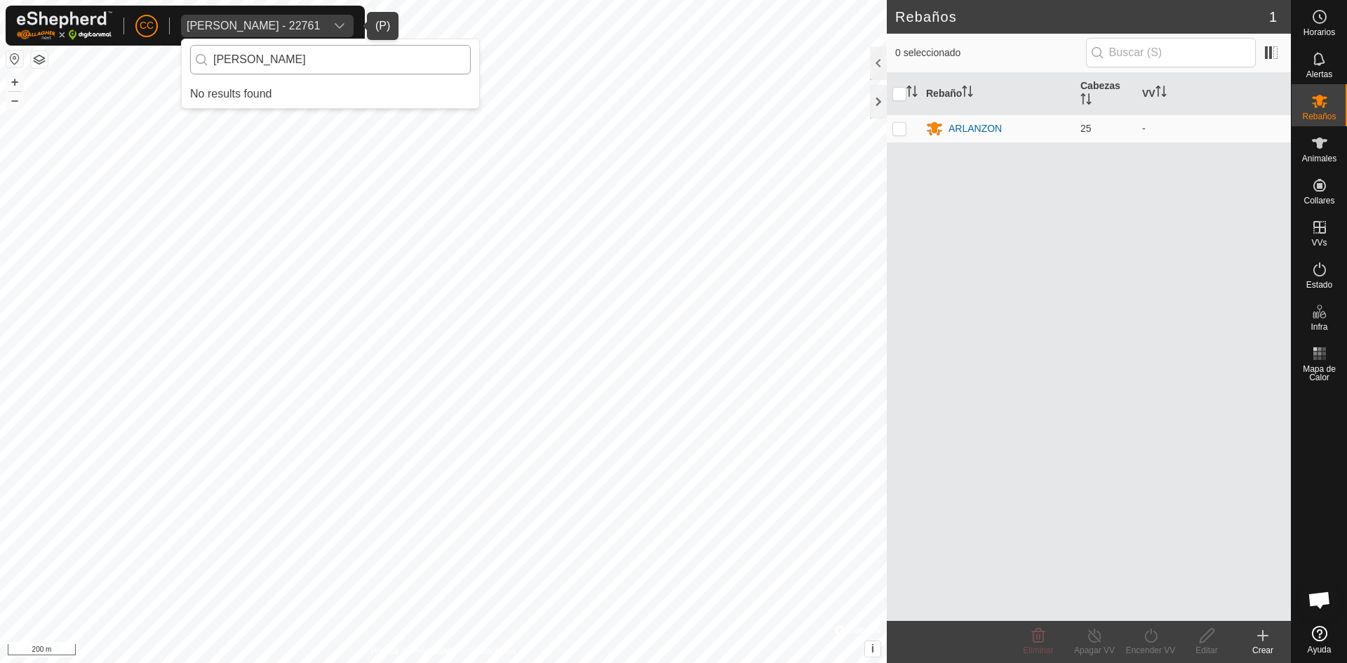
click at [272, 61] on input "oliverd" at bounding box center [330, 59] width 281 height 29
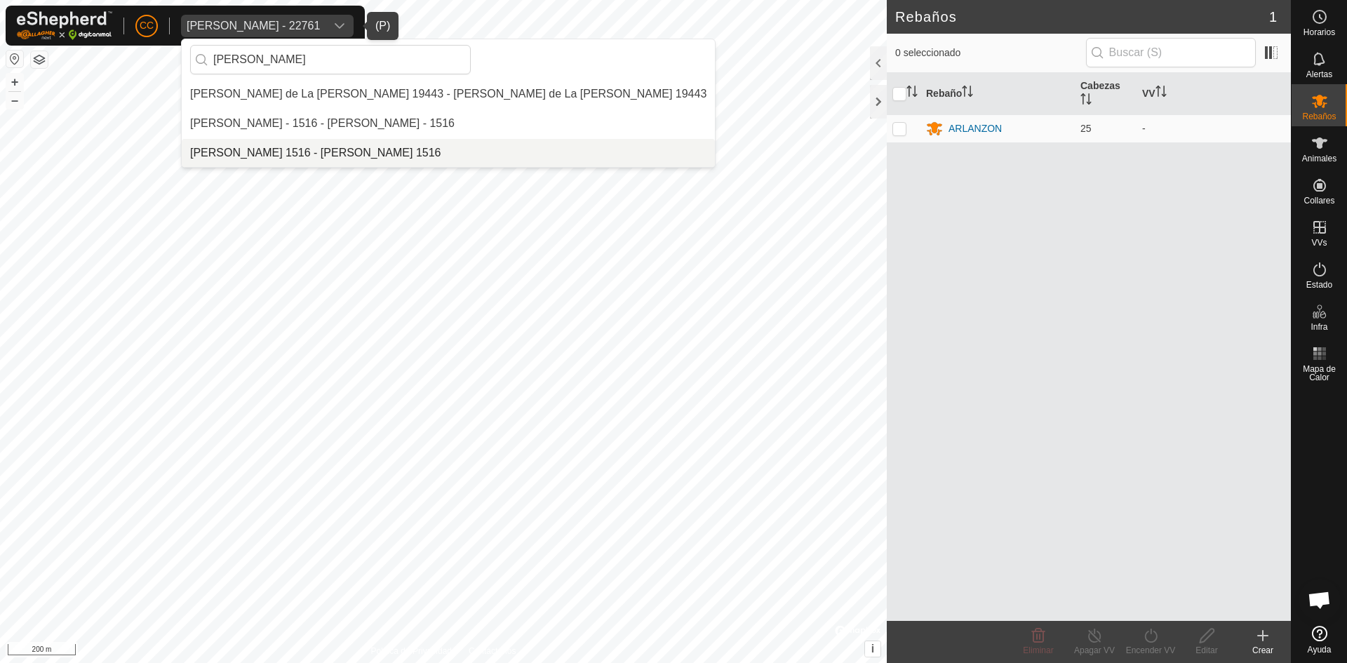
type input "oliver"
click at [297, 146] on li "[PERSON_NAME] 1516 - [PERSON_NAME] 1516" at bounding box center [448, 153] width 533 height 28
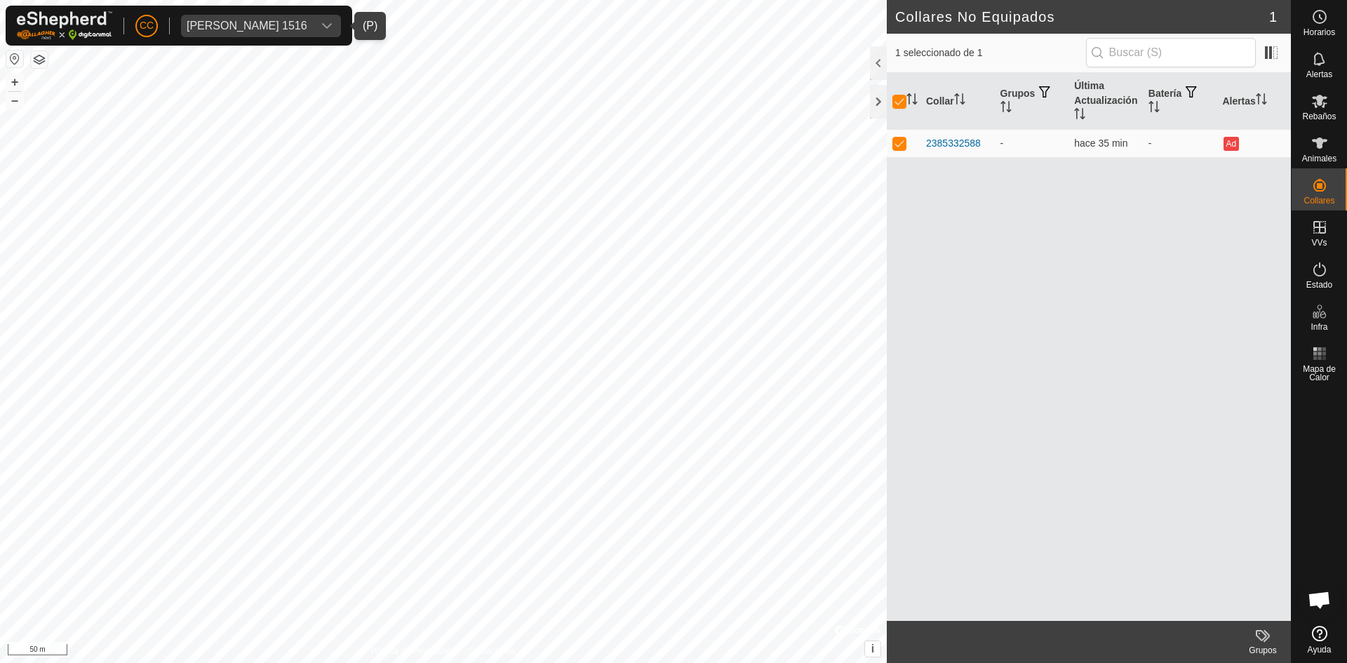
click at [307, 25] on div "Oliver Castedo Vega 1516" at bounding box center [247, 25] width 121 height 11
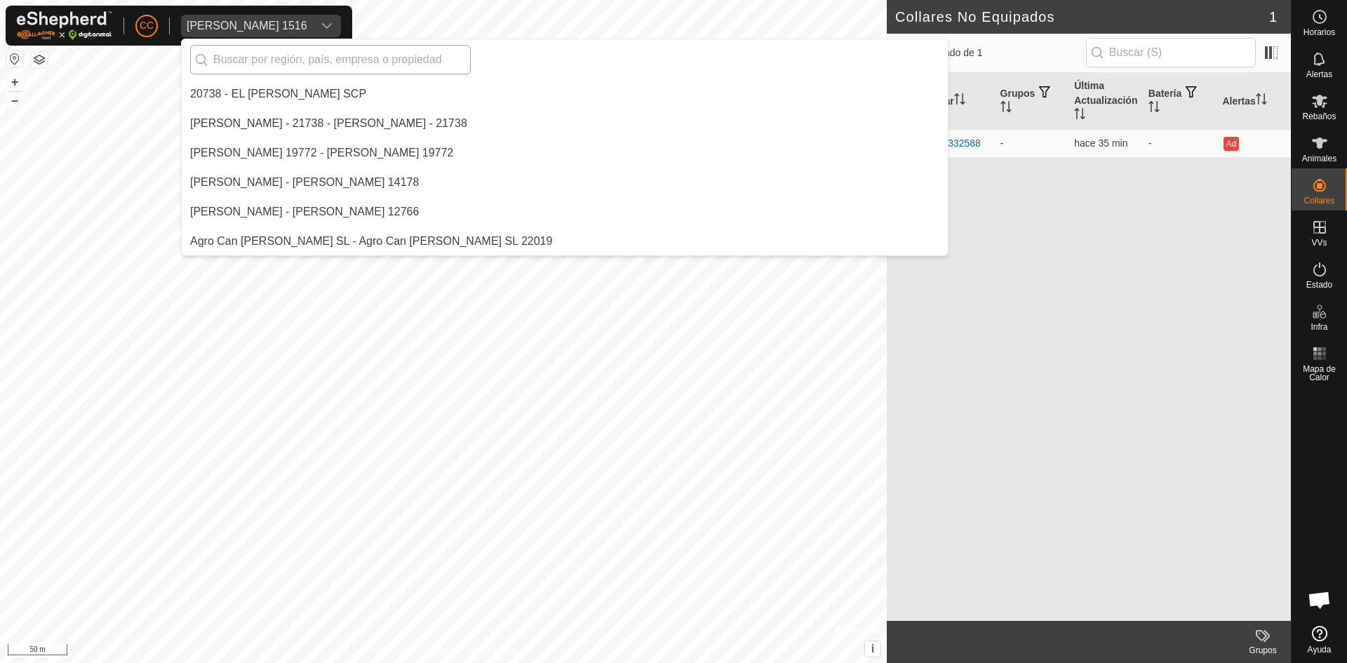
scroll to position [9193, 0]
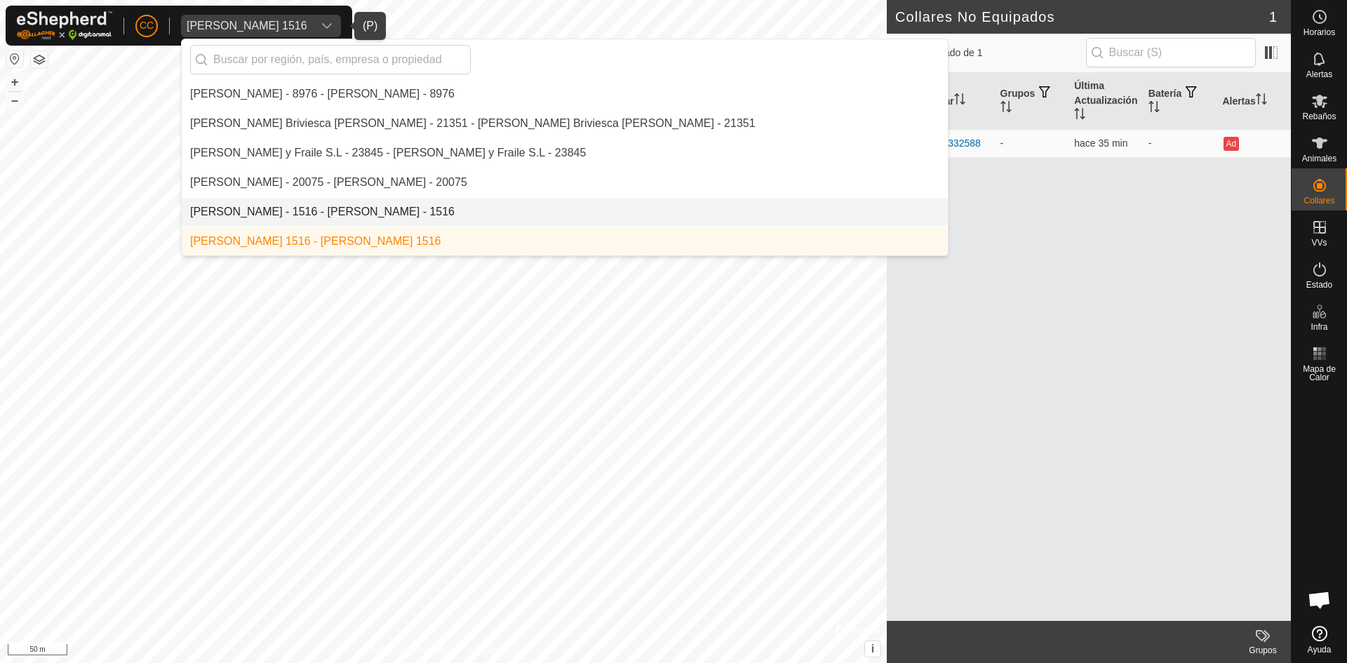
click at [318, 199] on li "[PERSON_NAME] - 1516 - [PERSON_NAME] - 1516" at bounding box center [565, 212] width 766 height 28
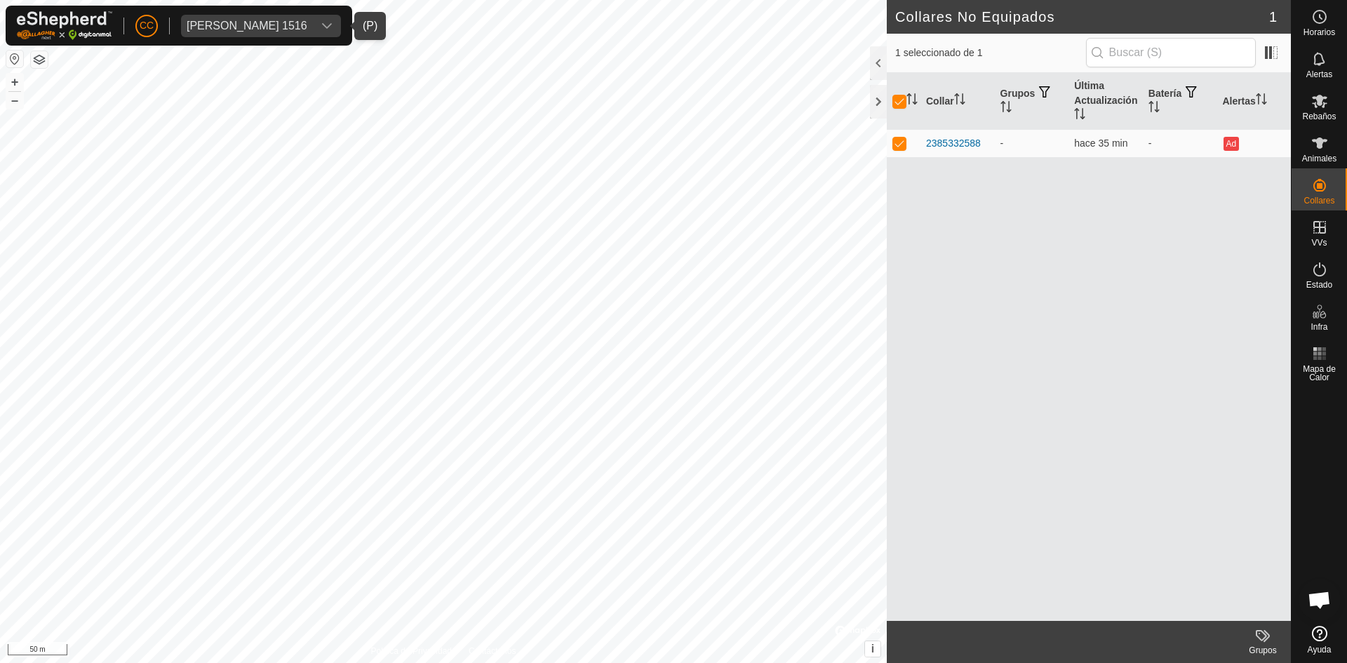
checkbox input "false"
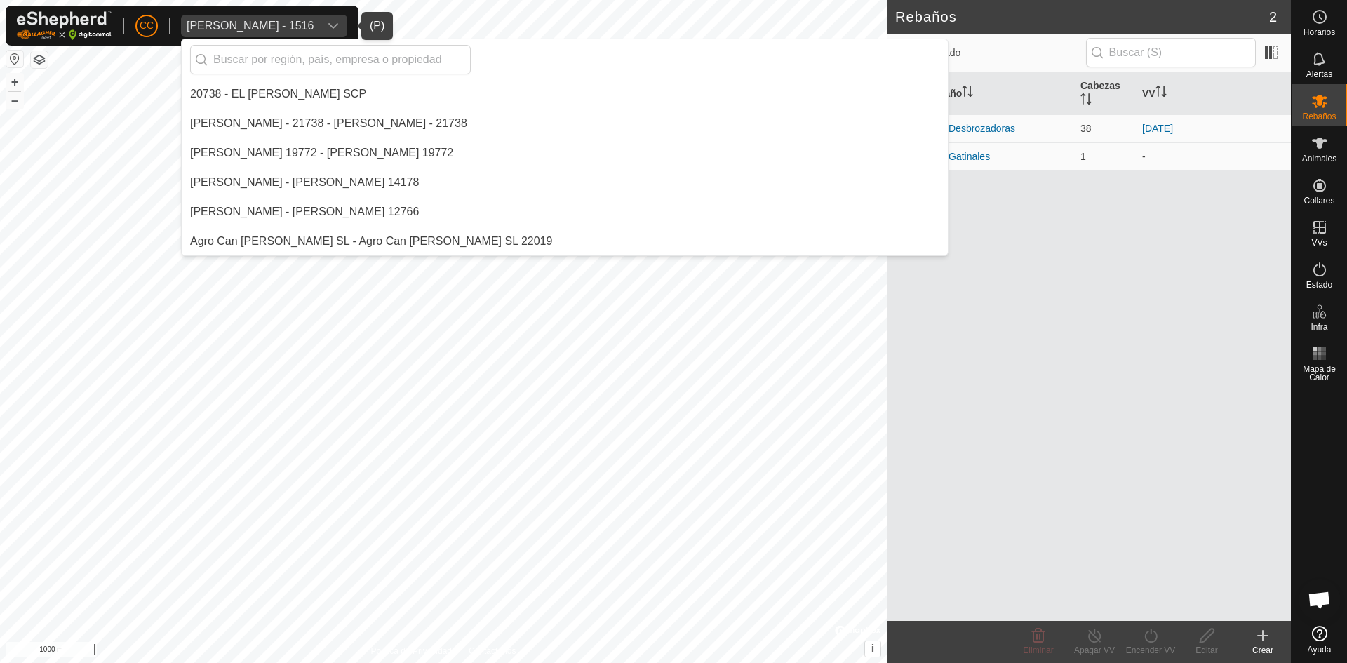
scroll to position [11462, 0]
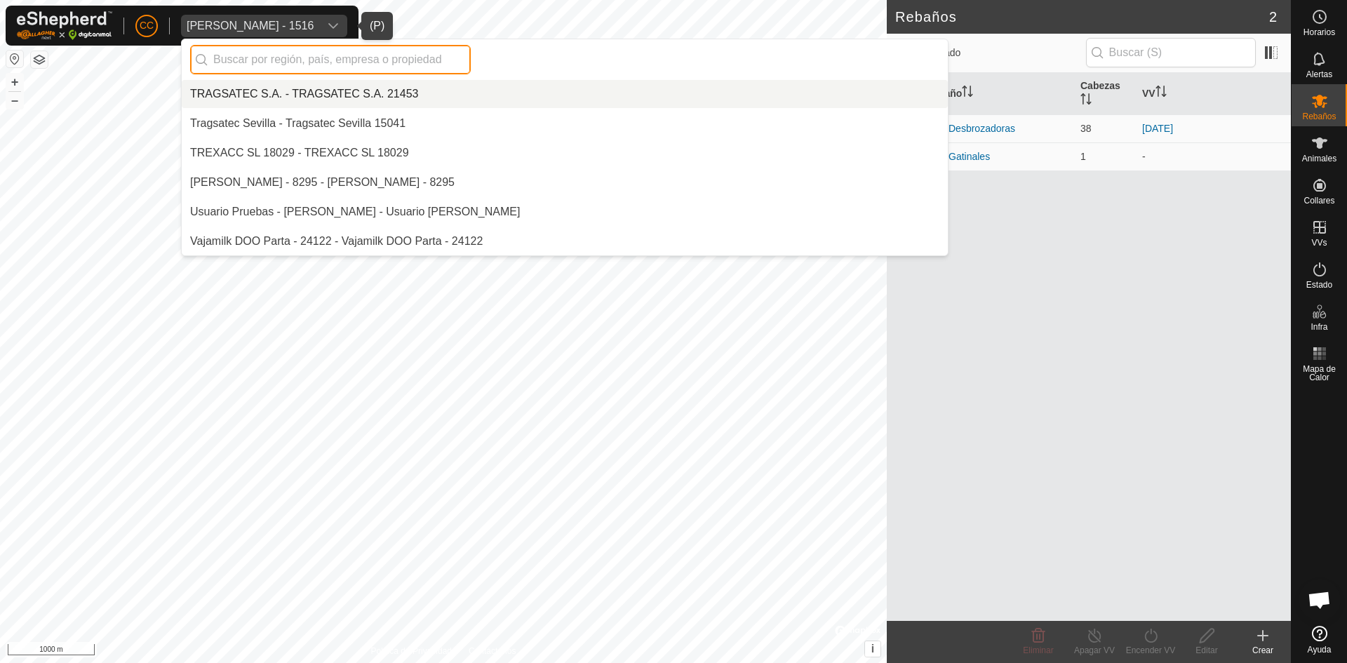
click at [319, 57] on input "text" at bounding box center [330, 59] width 281 height 29
paste input "Ángel Garcimartin García"
type input "Ángel Garcimartin García"
click at [347, 24] on div "dropdown trigger" at bounding box center [333, 26] width 28 height 22
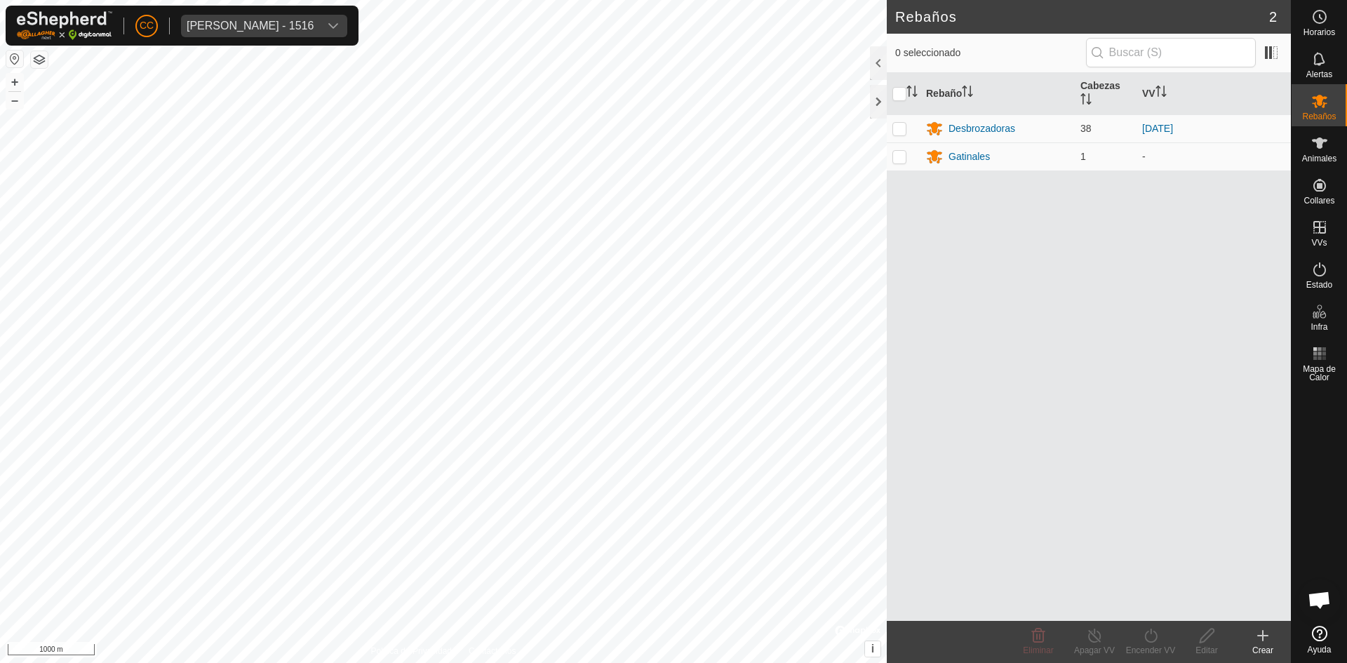
click at [336, 24] on div "dropdown trigger" at bounding box center [333, 26] width 28 height 22
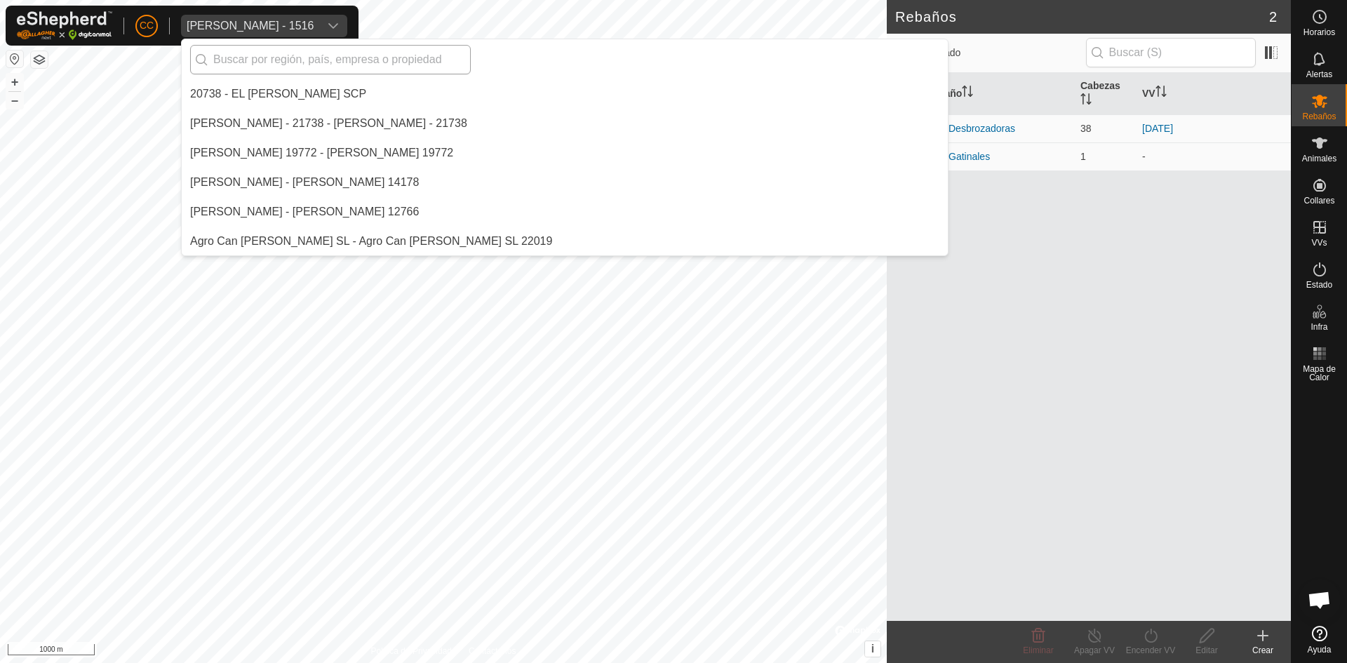
scroll to position [9164, 0]
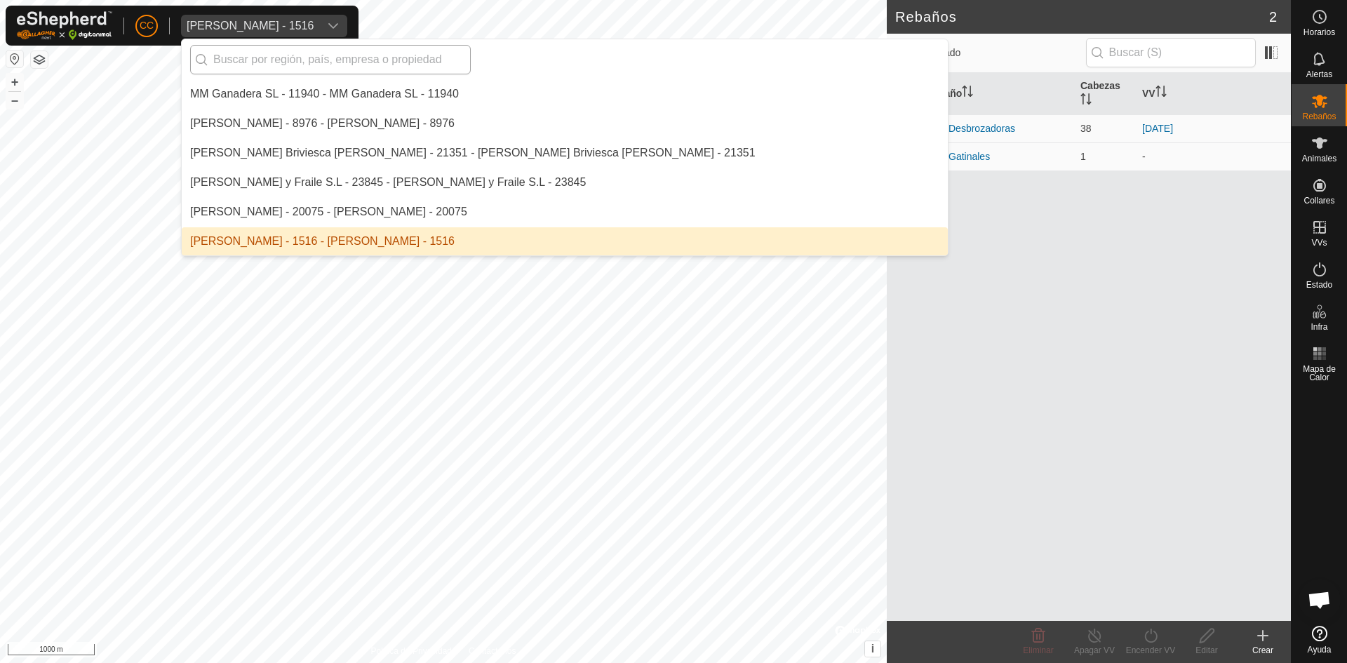
click at [293, 69] on input "text" at bounding box center [330, 59] width 281 height 29
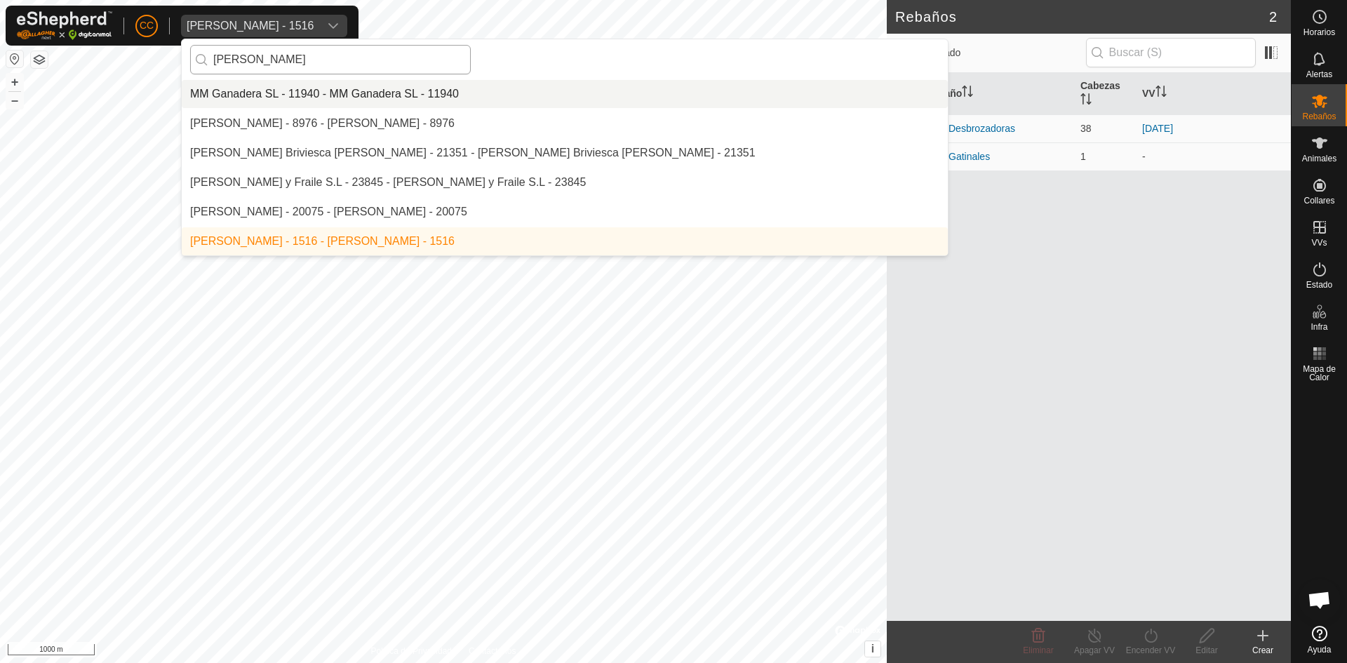
scroll to position [0, 0]
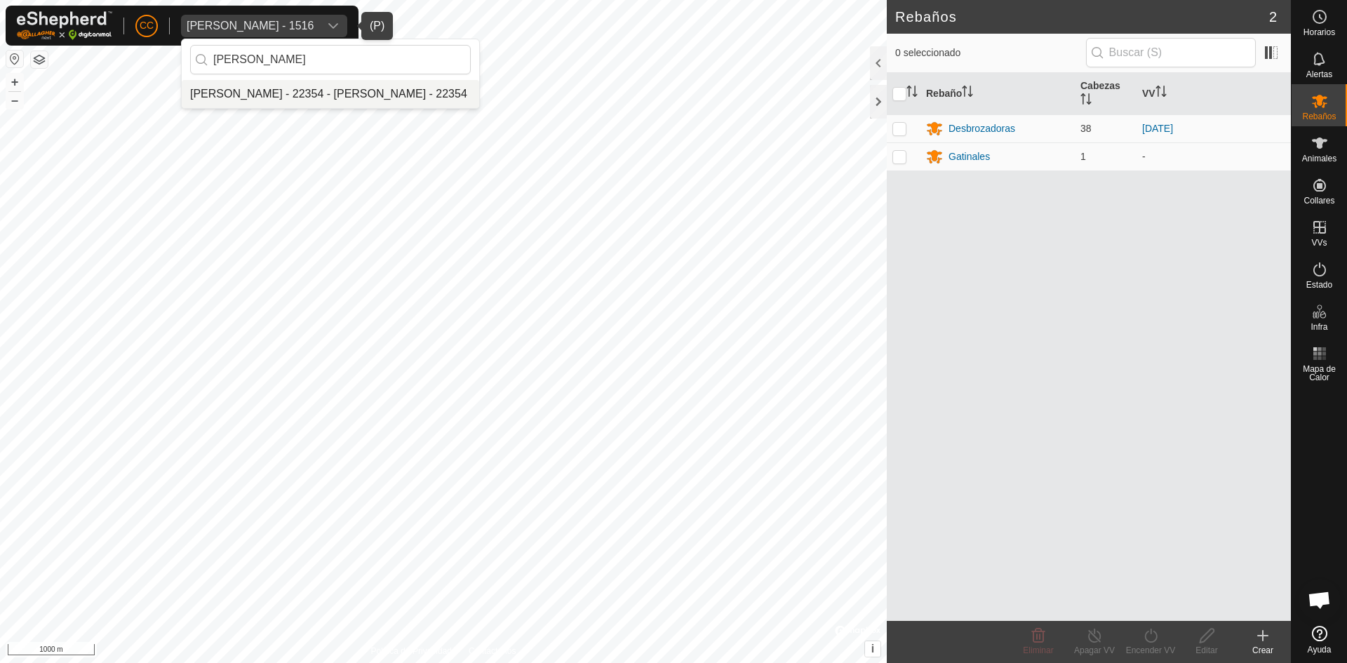
type input "Ángel Garcimartin"
click at [340, 97] on li "[PERSON_NAME] - 22354 - [PERSON_NAME] - 22354" at bounding box center [330, 94] width 297 height 28
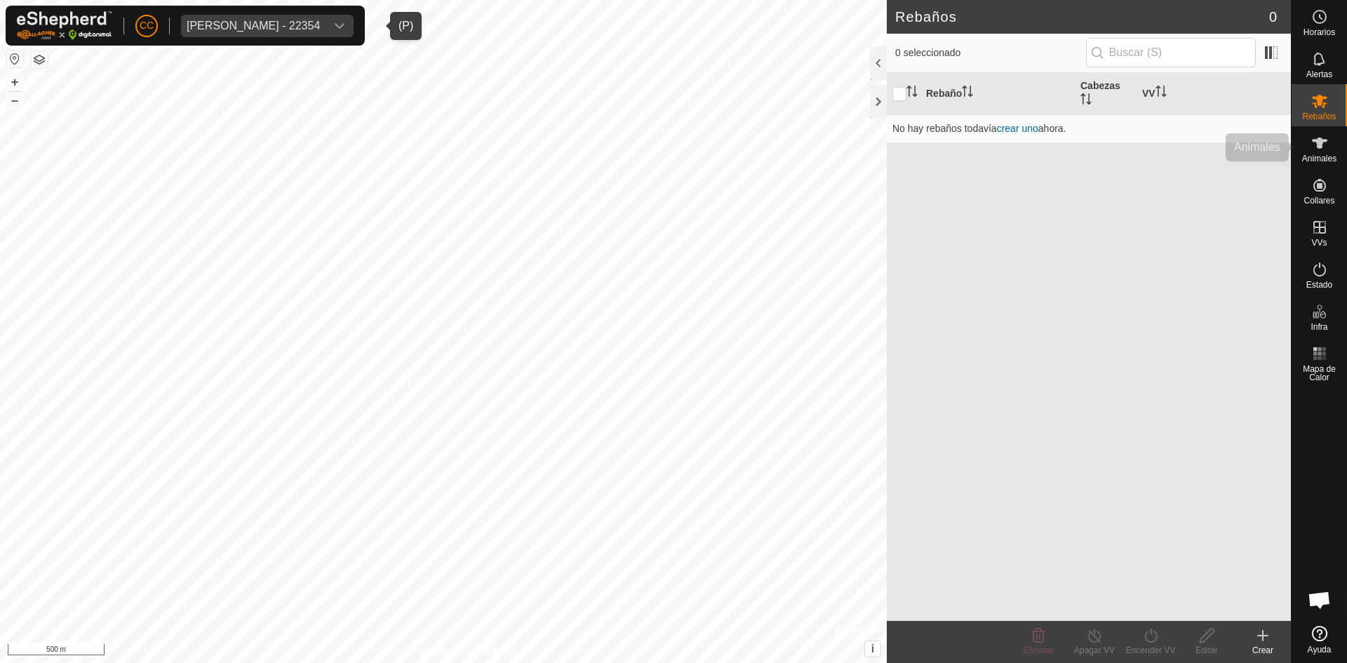
click at [1310, 140] on es-animals-svg-icon at bounding box center [1319, 143] width 25 height 22
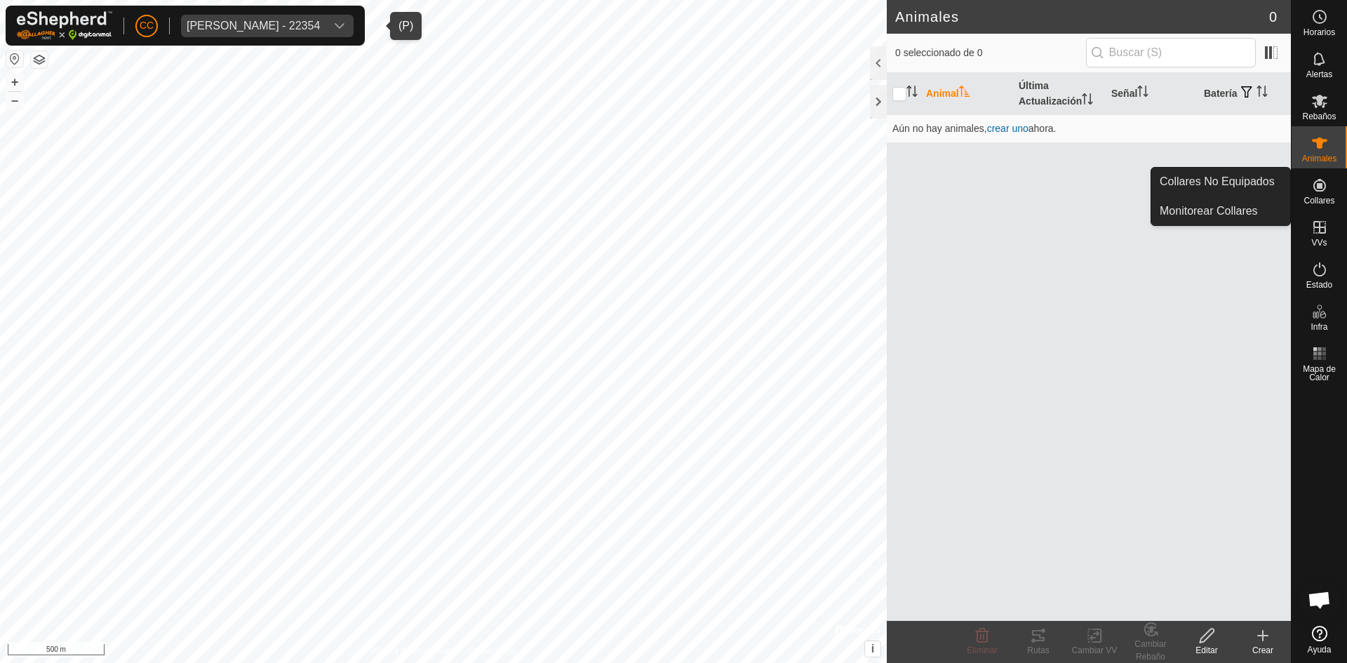
click at [1308, 194] on es-neckbands-svg-icon at bounding box center [1319, 185] width 25 height 22
click at [1259, 192] on link "Collares No Equipados" at bounding box center [1220, 182] width 139 height 28
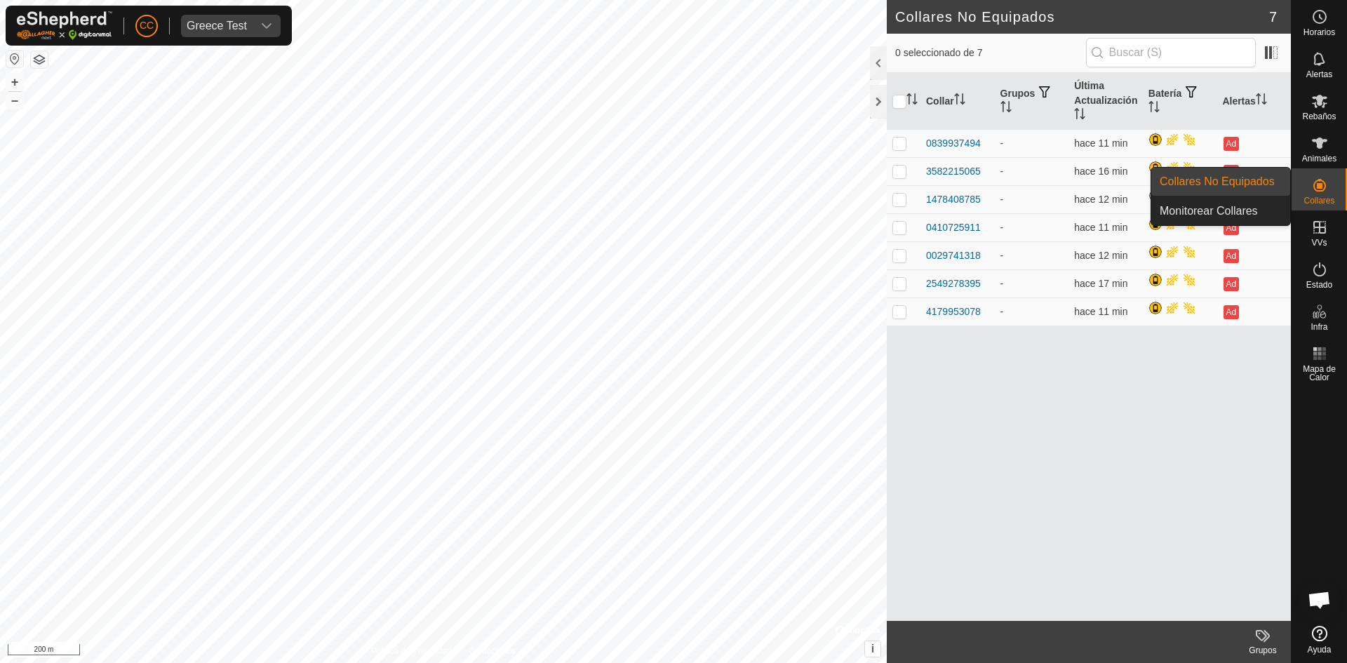
click at [1321, 190] on icon at bounding box center [1319, 185] width 13 height 13
click at [1251, 182] on link "Collares No Equipados" at bounding box center [1220, 182] width 139 height 28
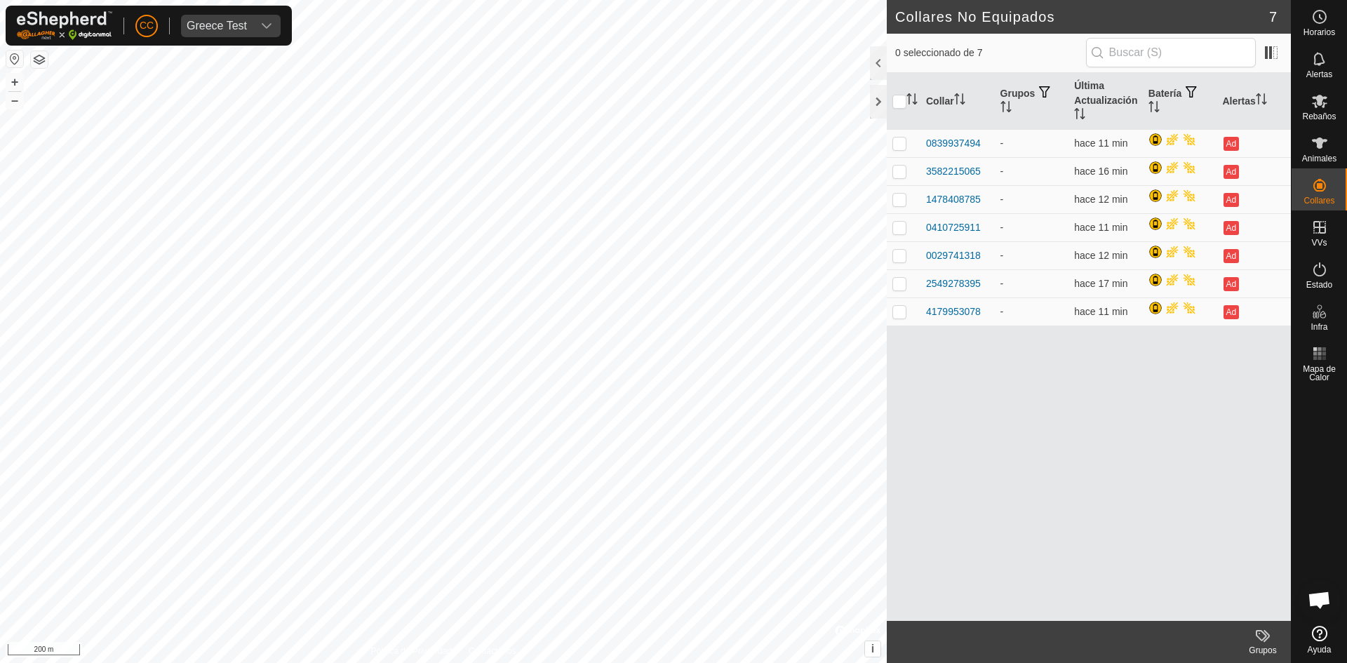
click at [1083, 452] on div "Collar Grupos Última Actualización Batería Alertas 0839937494 - hace 11 min Ad …" at bounding box center [1089, 347] width 404 height 548
click at [239, 31] on div "Greece Test" at bounding box center [217, 25] width 60 height 11
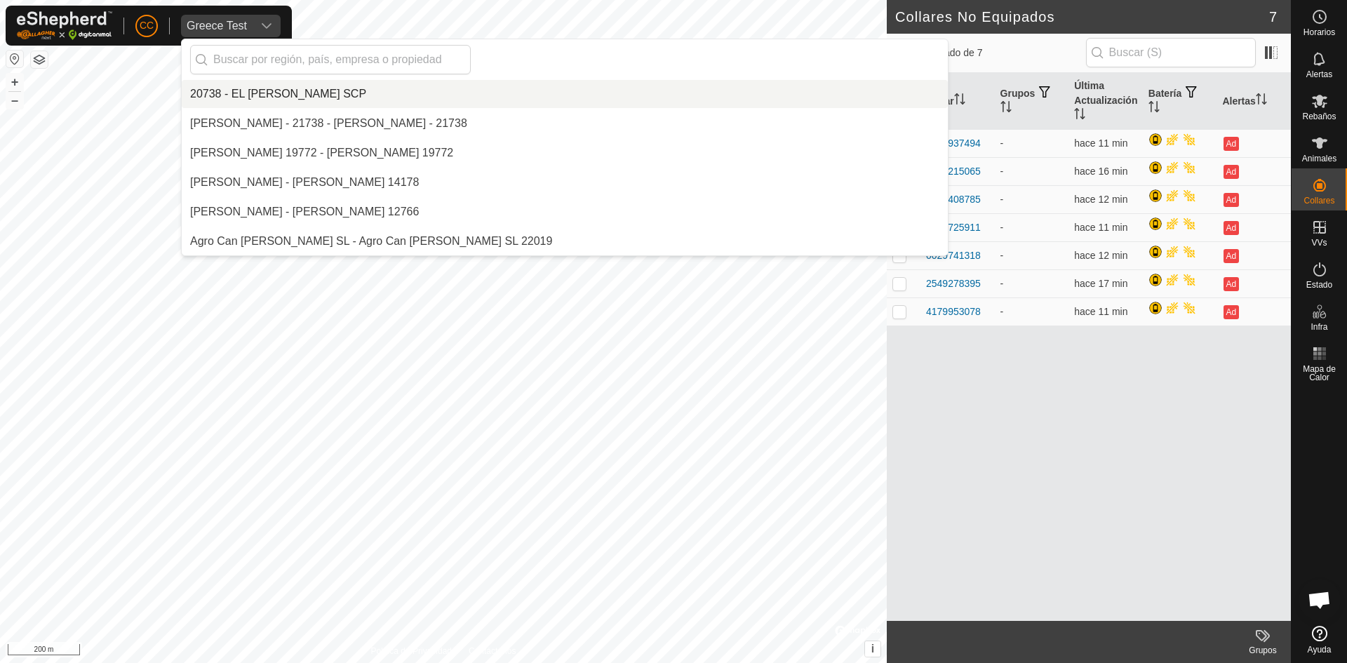
scroll to position [4567, 0]
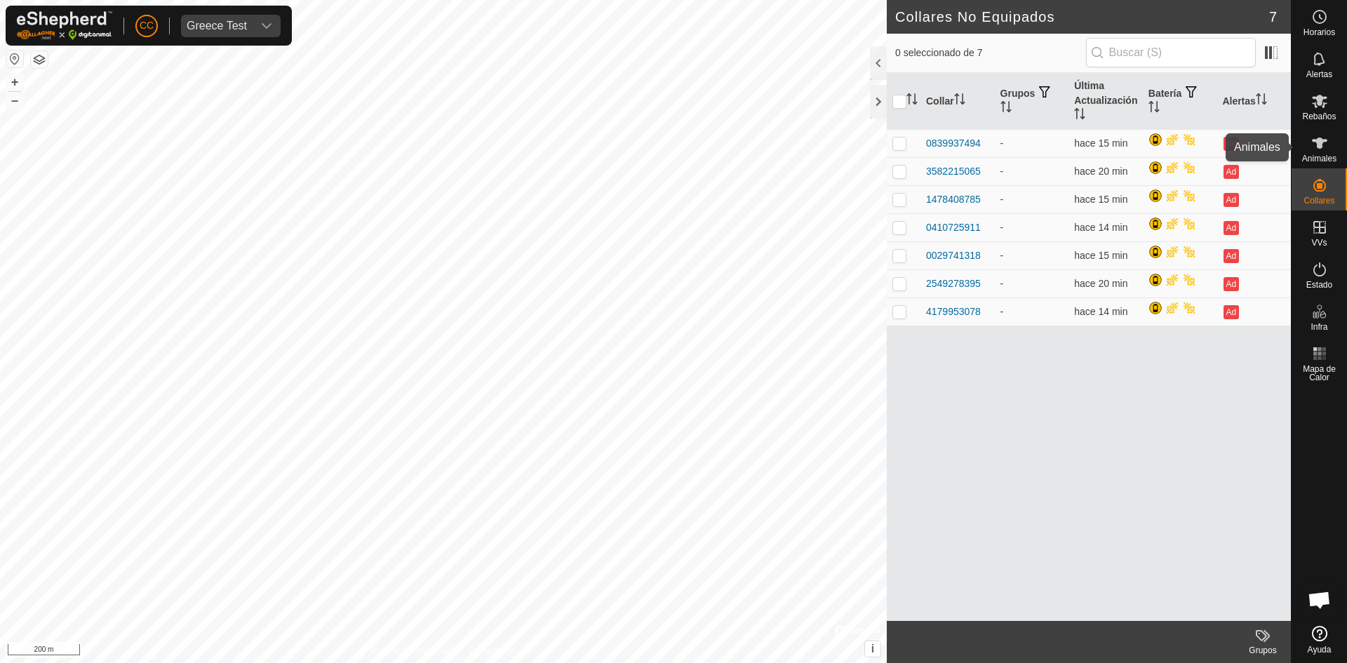
click at [1330, 152] on es-animals-svg-icon at bounding box center [1319, 143] width 25 height 22
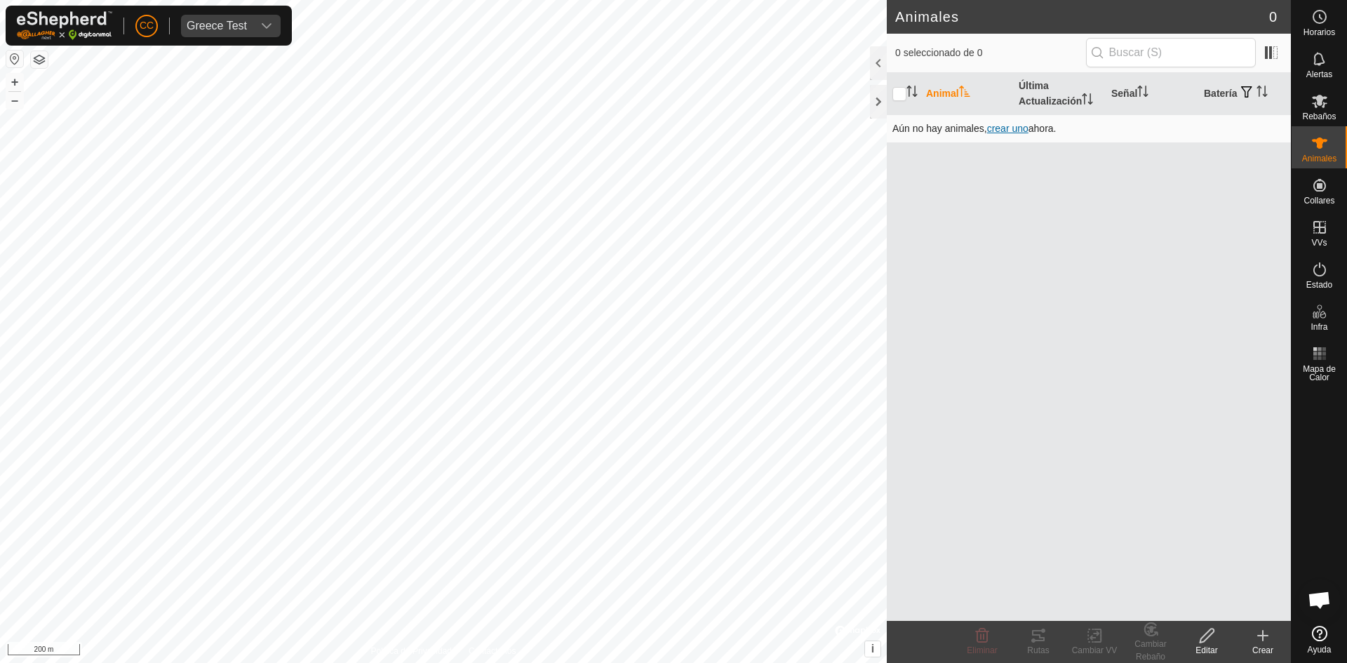
click at [1012, 133] on span "crear uno" at bounding box center [1007, 128] width 41 height 11
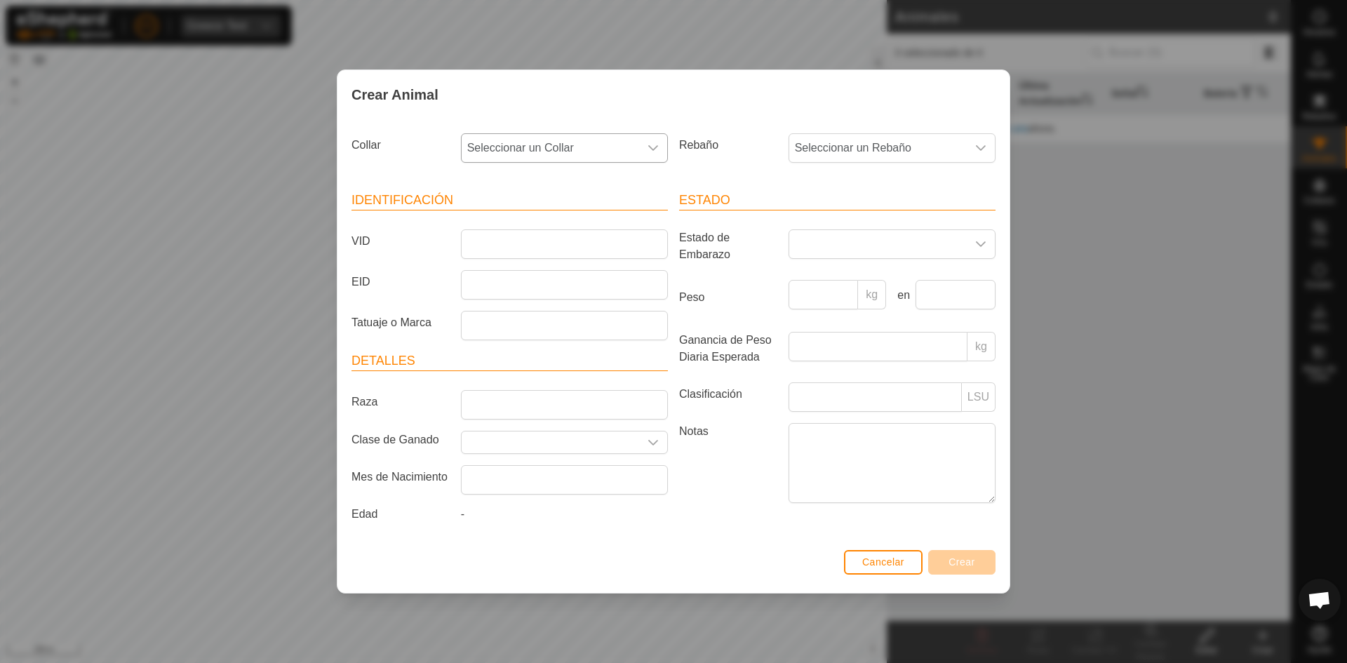
click at [589, 147] on span "Seleccionar un Collar" at bounding box center [550, 148] width 177 height 28
click at [749, 187] on div "Estado Estado de Embarazo Peso kg en Ganancia de Peso Diaria Esperada kg Clasif…" at bounding box center [837, 359] width 328 height 371
click at [516, 331] on input "Tatuaje o Marca" at bounding box center [564, 325] width 207 height 29
click at [475, 357] on header "Detalles" at bounding box center [509, 361] width 316 height 20
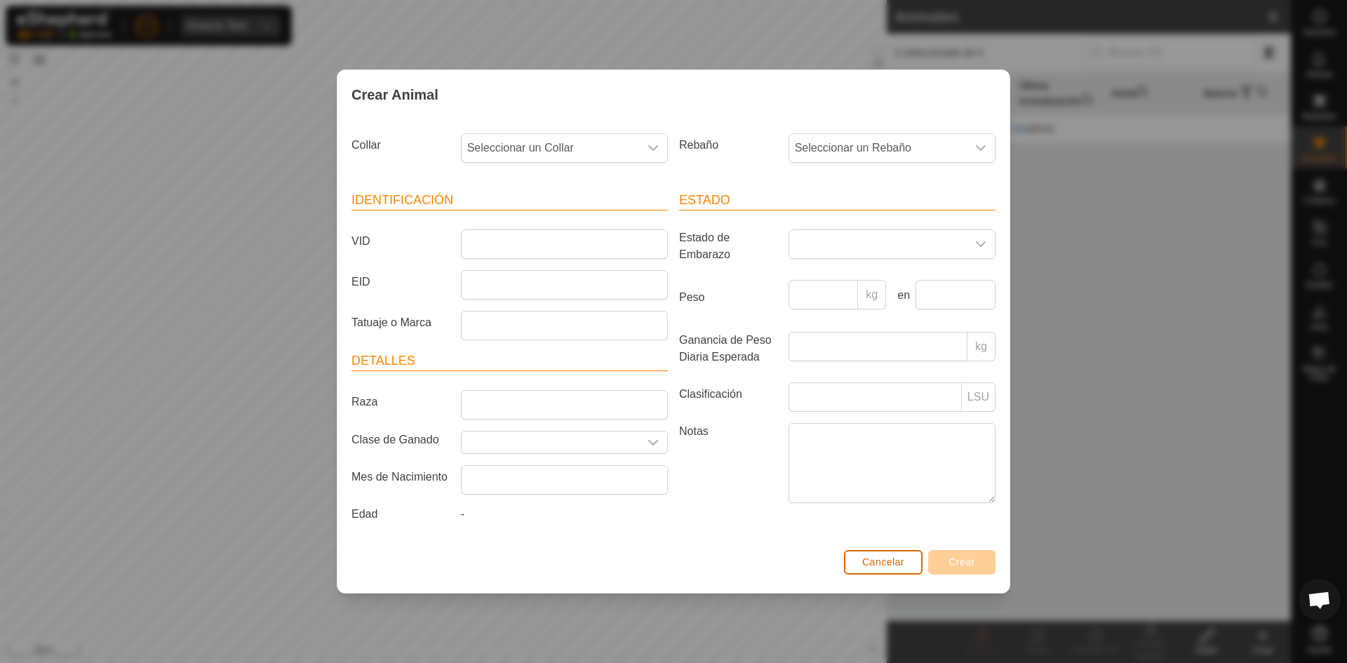
click at [880, 558] on span "Cancelar" at bounding box center [883, 561] width 42 height 11
